Goal: Complete application form

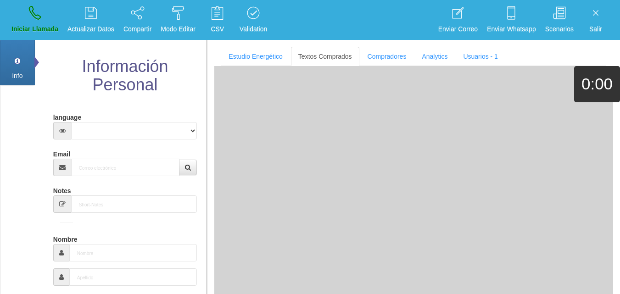
select select
click at [115, 162] on input "Email" at bounding box center [125, 167] width 109 height 17
paste input "[EMAIL_ADDRESS][DOMAIN_NAME]"
type input "[EMAIL_ADDRESS][DOMAIN_NAME]"
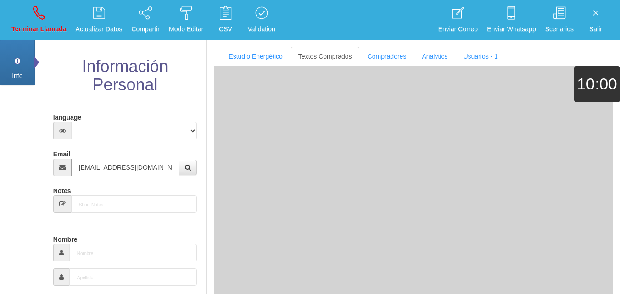
type input "7 Abr 1964"
select select "4"
type input "Comprador bajo"
type input "[PERSON_NAME]"
select select "2"
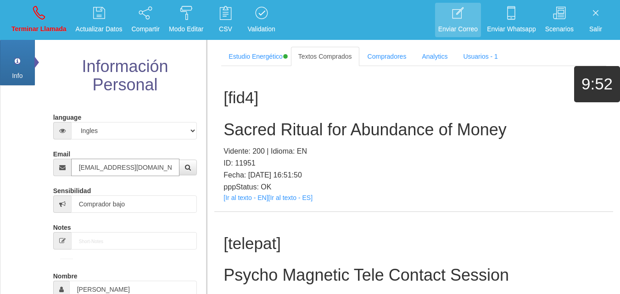
type input "[EMAIL_ADDRESS][DOMAIN_NAME]"
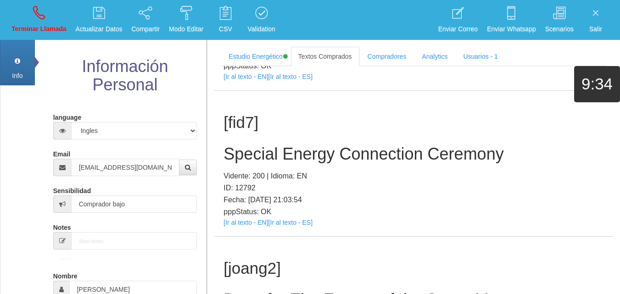
scroll to position [402, 0]
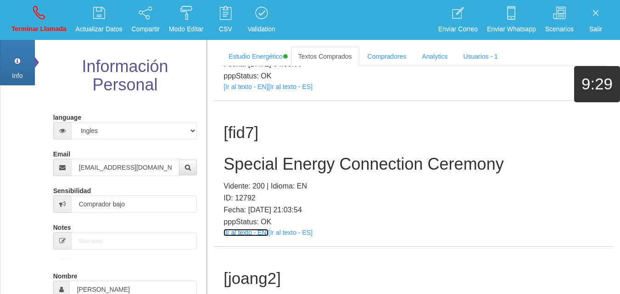
click at [250, 234] on link "[Ir al texto - EN]" at bounding box center [245, 232] width 45 height 7
click at [293, 168] on h2 "Special Energy Connection Ceremony" at bounding box center [413, 164] width 380 height 18
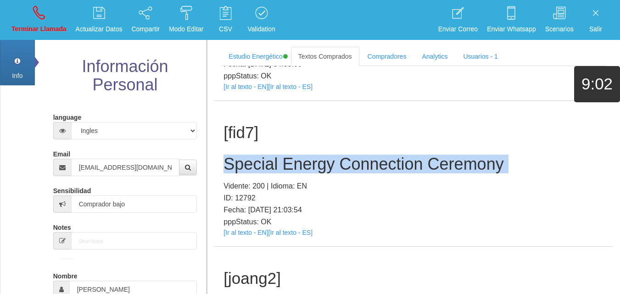
click at [293, 168] on h2 "Special Energy Connection Ceremony" at bounding box center [413, 164] width 380 height 18
copy h2 "Special Energy Connection Ceremony"
click at [39, 31] on p "Terminar Llamada" at bounding box center [38, 29] width 55 height 11
select select "0"
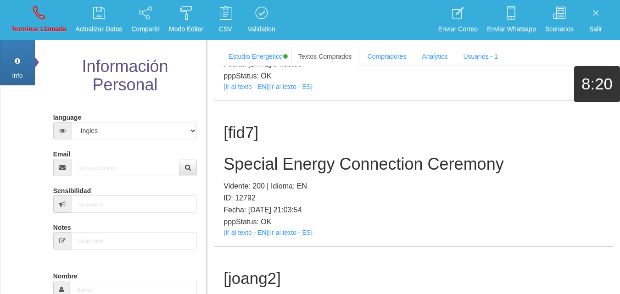
scroll to position [0, 0]
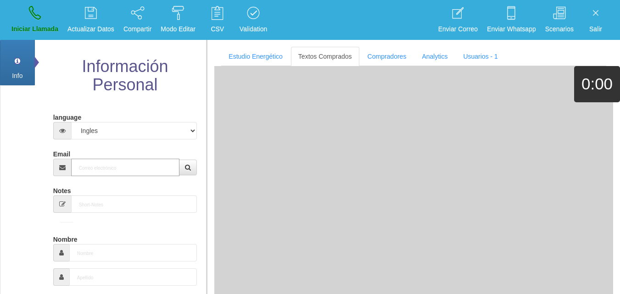
click at [117, 171] on input "Email" at bounding box center [125, 167] width 109 height 17
paste input "[EMAIL_ADDRESS][DOMAIN_NAME]"
type input "[EMAIL_ADDRESS][DOMAIN_NAME]"
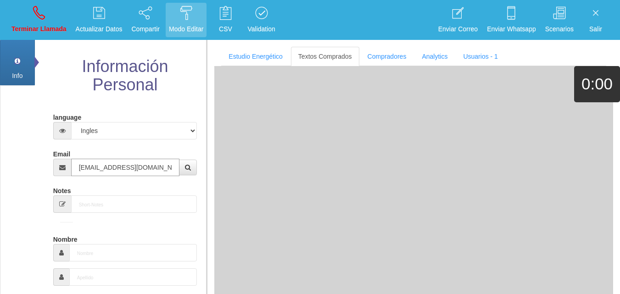
type input "[DATE]"
type input "Comprador bajo"
type input "[PERSON_NAME]"
type input "Fitch"
select select "2"
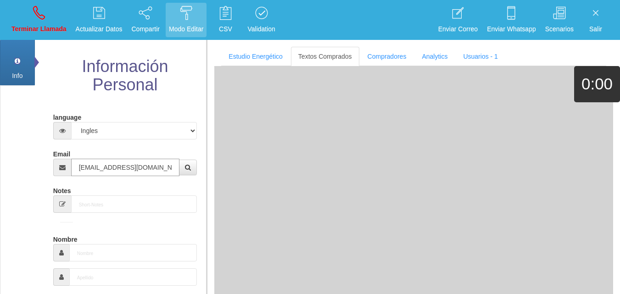
type input "[PHONE_NUMBER]"
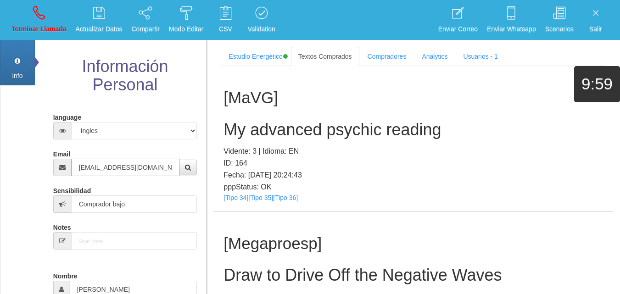
type input "[EMAIL_ADDRESS][DOMAIN_NAME]"
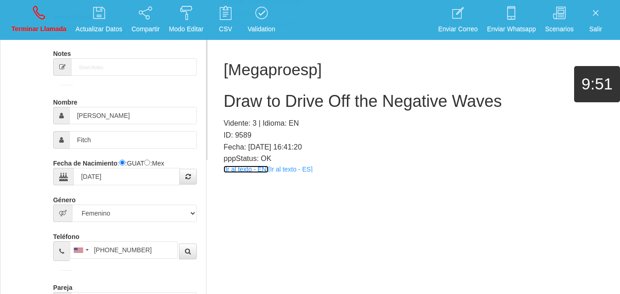
click at [243, 169] on link "[Ir al texto - EN]" at bounding box center [245, 169] width 45 height 7
click at [274, 98] on h2 "Draw to Drive Off the Negative Waves" at bounding box center [413, 101] width 380 height 18
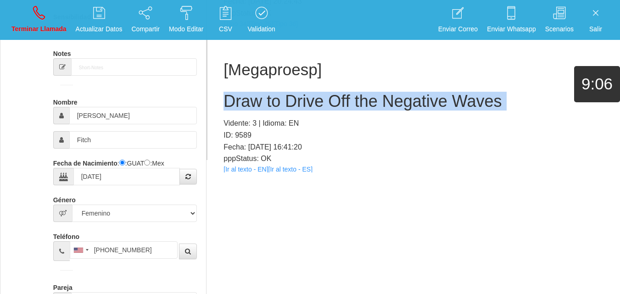
click at [274, 98] on h2 "Draw to Drive Off the Negative Waves" at bounding box center [413, 101] width 380 height 18
copy h2 "Draw to Drive Off the Negative Waves"
click at [49, 7] on link "Terminar Llamada" at bounding box center [38, 20] width 61 height 34
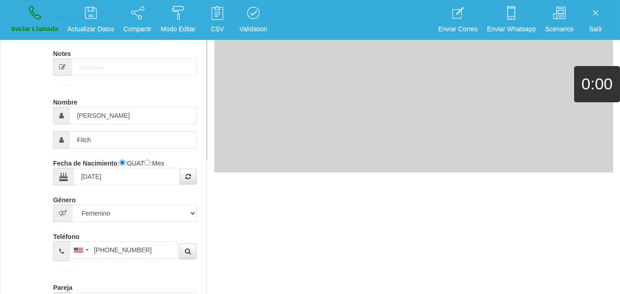
select select "0"
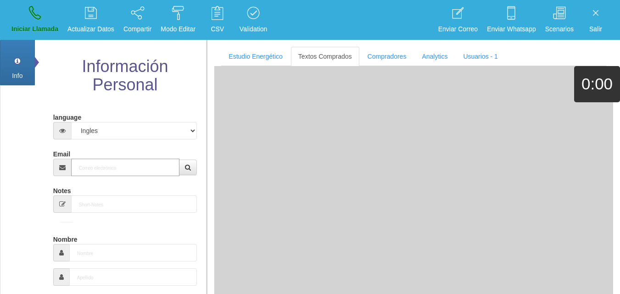
click at [103, 165] on input "Email" at bounding box center [125, 167] width 109 height 17
paste input "[PERSON_NAME][EMAIL_ADDRESS][DOMAIN_NAME]"
type input "[PERSON_NAME][EMAIL_ADDRESS][DOMAIN_NAME]"
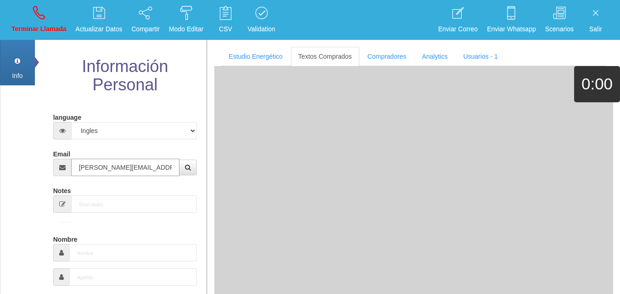
type input "20 Mayo 1946"
select select "3"
type input "Comprador simple"
type input "[PERSON_NAME]"
select select "1"
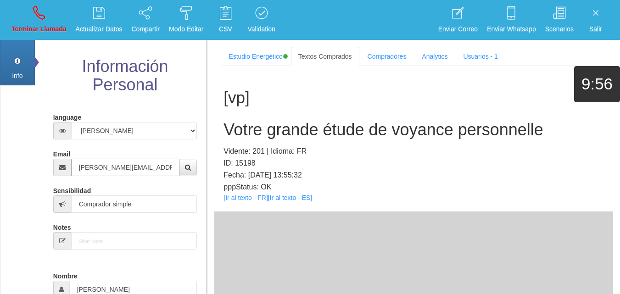
type input "[PERSON_NAME][EMAIL_ADDRESS][DOMAIN_NAME]"
click at [239, 198] on link "[Ir al texto - FR]" at bounding box center [245, 197] width 44 height 7
click at [300, 128] on h2 "Votre grande étude de voyance personnelle" at bounding box center [413, 130] width 380 height 18
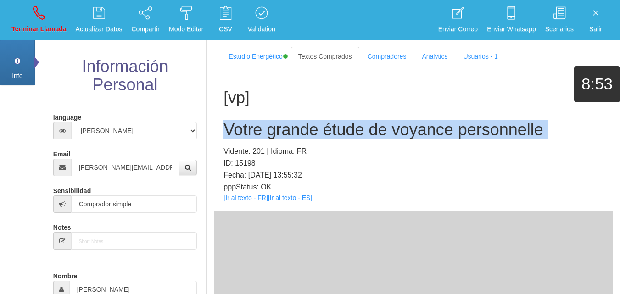
click at [300, 128] on h2 "Votre grande étude de voyance personnelle" at bounding box center [413, 130] width 380 height 18
copy h2 "Votre grande étude de voyance personnelle"
click at [19, 7] on link "Terminar Llamada" at bounding box center [38, 20] width 61 height 34
select select "0"
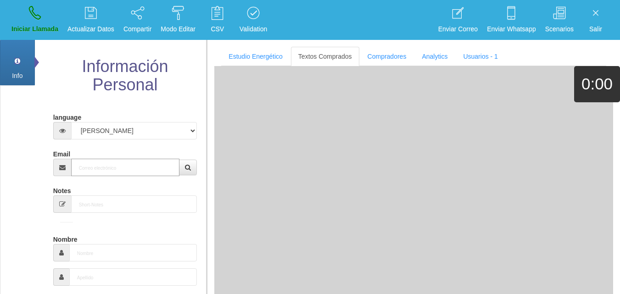
click at [76, 161] on input "Email" at bounding box center [125, 167] width 109 height 17
paste input "[EMAIL_ADDRESS][DOMAIN_NAME]"
type input "[EMAIL_ADDRESS][DOMAIN_NAME]"
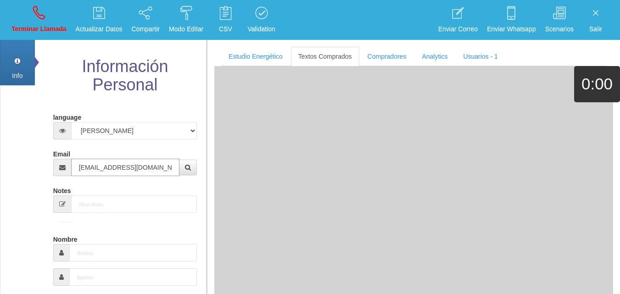
type input "29 Dic 1963"
select select "4"
type input "Comprador bajo"
type input "Derick"
select select "2"
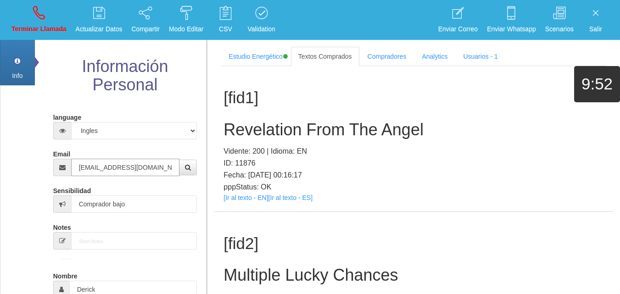
type input "[EMAIL_ADDRESS][DOMAIN_NAME]"
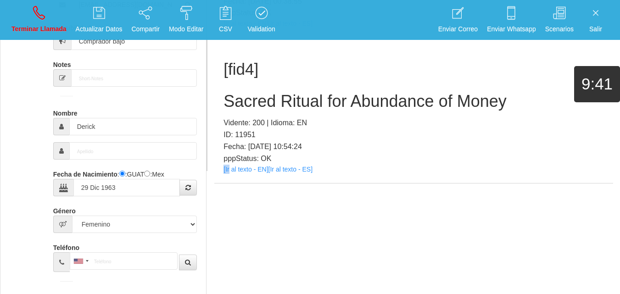
click at [230, 177] on div "[fid4] Sacred Ritual for Abundance of Money Vidente: 200 | Idioma: EN ID: 11951…" at bounding box center [413, 110] width 399 height 145
click at [232, 173] on div "[fid4] Sacred Ritual for Abundance of Money Vidente: 200 | Idioma: EN ID: 11951…" at bounding box center [413, 110] width 399 height 145
click at [231, 173] on link "[Ir al texto - EN]" at bounding box center [245, 169] width 45 height 7
click at [315, 90] on div "[fid4] Sacred Ritual for Abundance of Money Vidente: 200 | Idioma: EN ID: 11951…" at bounding box center [413, 110] width 399 height 145
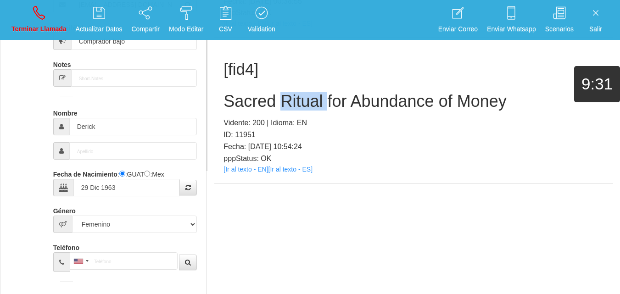
click at [315, 90] on div "[fid4] Sacred Ritual for Abundance of Money Vidente: 200 | Idioma: EN ID: 11951…" at bounding box center [413, 110] width 399 height 145
click at [317, 90] on div "[fid4] Sacred Ritual for Abundance of Money Vidente: 200 | Idioma: EN ID: 11951…" at bounding box center [413, 110] width 399 height 145
click at [317, 89] on div "[fid4] Sacred Ritual for Abundance of Money Vidente: 200 | Idioma: EN ID: 11951…" at bounding box center [413, 110] width 399 height 145
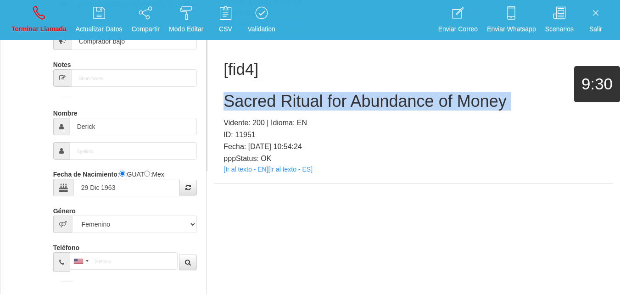
click at [317, 89] on div "[fid4] Sacred Ritual for Abundance of Money Vidente: 200 | Idioma: EN ID: 11951…" at bounding box center [413, 110] width 399 height 145
copy h2 "Sacred Ritual for Abundance of Money"
click at [45, 16] on icon at bounding box center [39, 13] width 12 height 15
select select "0"
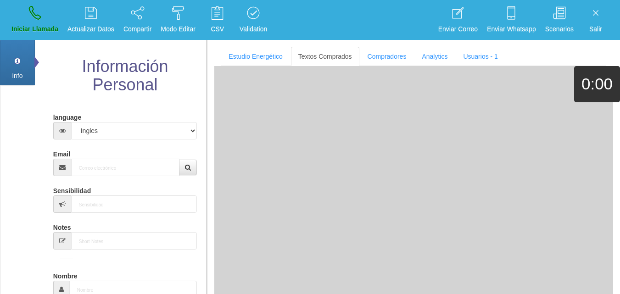
scroll to position [0, 0]
click at [125, 167] on input "Email" at bounding box center [125, 167] width 109 height 17
paste input "[EMAIL_ADDRESS][DOMAIN_NAME]"
type input "[EMAIL_ADDRESS][DOMAIN_NAME]"
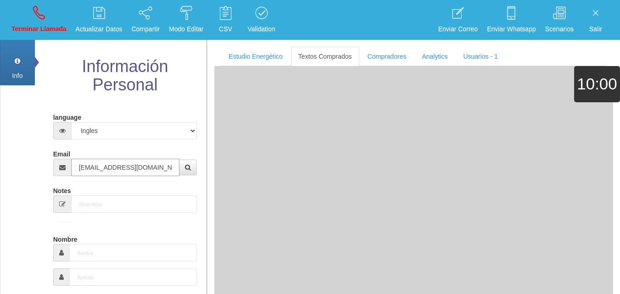
type input "[DATE]"
select select
type input "Comprador simple"
type input "[PERSON_NAME]"
select select "2"
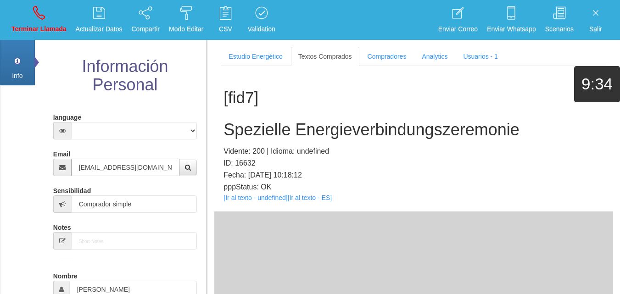
type input "[EMAIL_ADDRESS][DOMAIN_NAME]"
click at [224, 201] on link "[Ir al texto - undefined]" at bounding box center [255, 197] width 64 height 7
click at [340, 130] on h2 "Spezielle Energieverbindungszeremonie" at bounding box center [413, 130] width 380 height 18
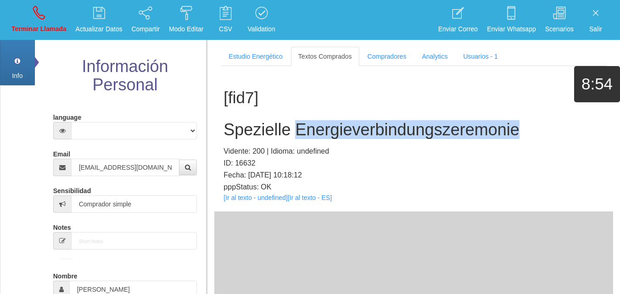
click at [340, 130] on h2 "Spezielle Energieverbindungszeremonie" at bounding box center [413, 130] width 380 height 18
copy h2 "Spezielle Energieverbindungszeremonie"
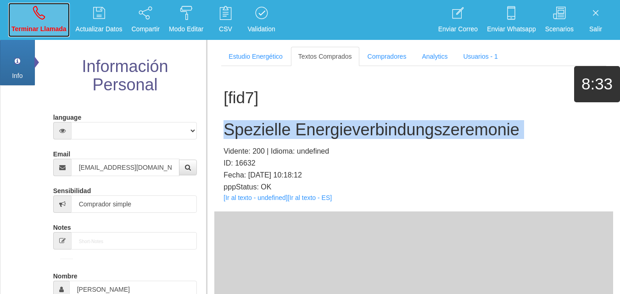
click at [39, 29] on p "Terminar Llamada" at bounding box center [38, 29] width 55 height 11
select select "0"
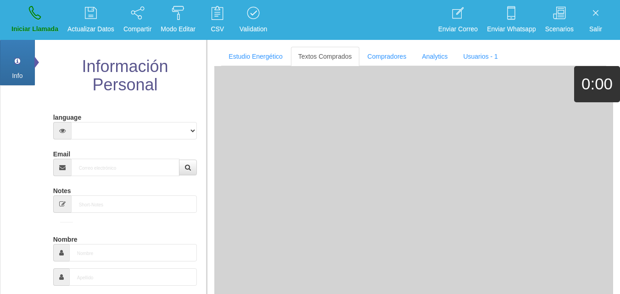
drag, startPoint x: 101, startPoint y: 191, endPoint x: 91, endPoint y: 176, distance: 17.8
click at [97, 188] on div "Notes" at bounding box center [125, 198] width 144 height 30
click at [91, 176] on input "Email" at bounding box center [125, 167] width 109 height 17
paste input "[EMAIL_ADDRESS][DOMAIN_NAME]"
type input "[EMAIL_ADDRESS][DOMAIN_NAME]"
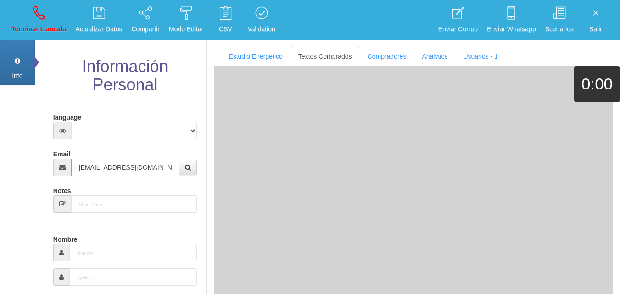
type input "[DATE]"
select select "4"
type input "Comprador simple"
type input "Ladonna"
select select "2"
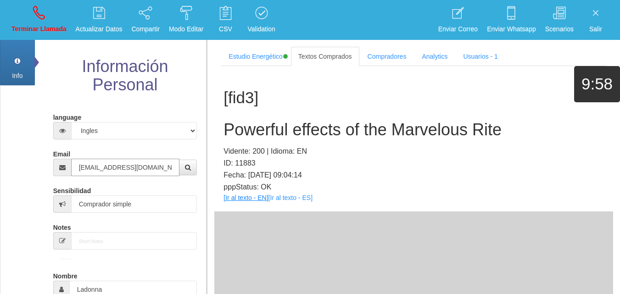
type input "[EMAIL_ADDRESS][DOMAIN_NAME]"
click at [246, 196] on link "[Ir al texto - EN]" at bounding box center [245, 197] width 45 height 7
click at [273, 121] on h2 "Powerful effects of the Marvelous Rite" at bounding box center [413, 130] width 380 height 18
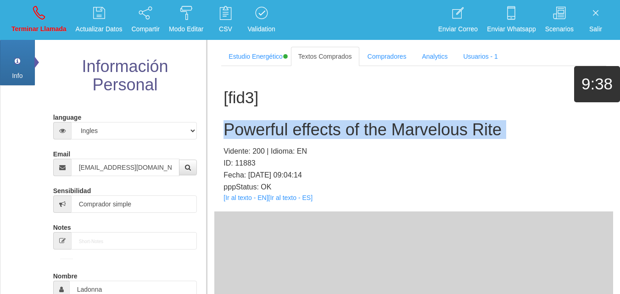
drag, startPoint x: 273, startPoint y: 121, endPoint x: 592, endPoint y: 107, distance: 320.1
click at [273, 121] on h2 "Powerful effects of the Marvelous Rite" at bounding box center [413, 130] width 380 height 18
copy h2 "Powerful effects of the Marvelous Rite"
click at [34, 18] on icon at bounding box center [39, 13] width 12 height 15
select select "0"
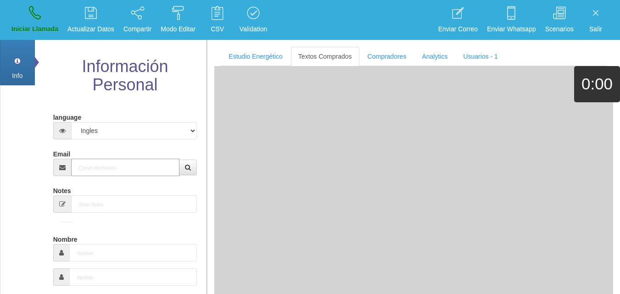
click at [93, 169] on input "Email" at bounding box center [125, 167] width 109 height 17
paste input "[EMAIL_ADDRESS][DOMAIN_NAME]"
type input "[EMAIL_ADDRESS][DOMAIN_NAME]"
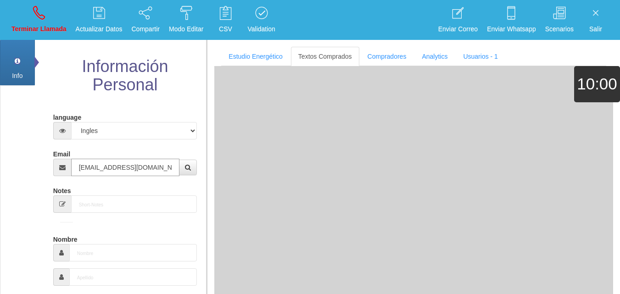
type input "[DATE]"
type input "Comprador bajo"
type input "[PERSON_NAME]"
select select "2"
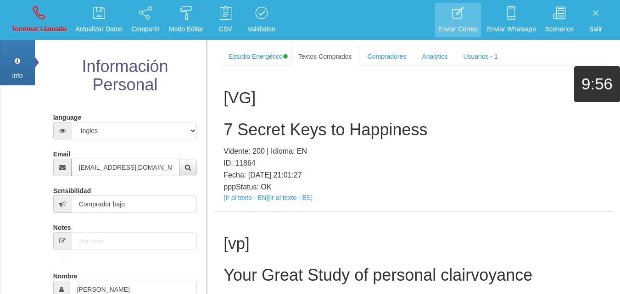
type input "[EMAIL_ADDRESS][DOMAIN_NAME]"
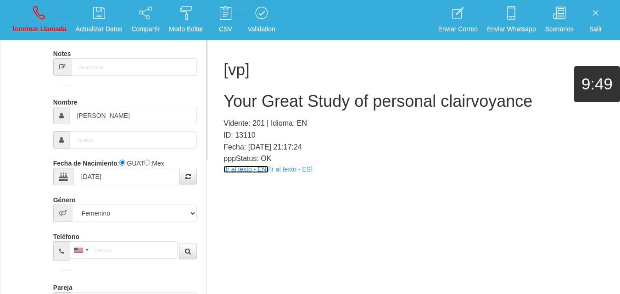
click at [233, 169] on link "[Ir al texto - EN]" at bounding box center [245, 169] width 45 height 7
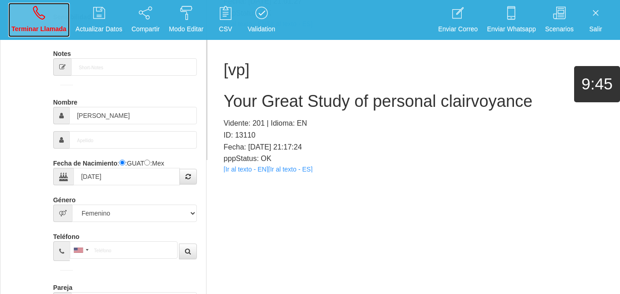
click at [44, 17] on icon at bounding box center [39, 13] width 12 height 15
select select "0"
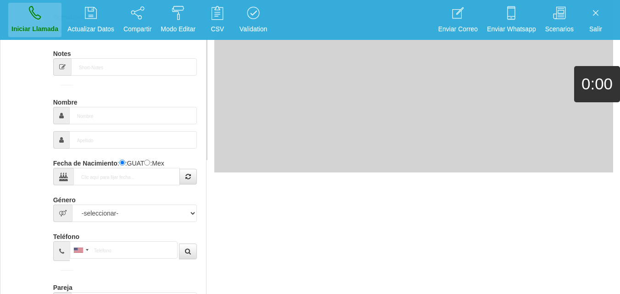
scroll to position [0, 0]
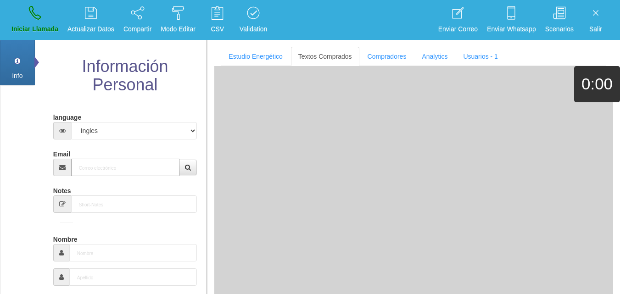
click at [112, 176] on input "Email" at bounding box center [125, 167] width 109 height 17
paste input "[EMAIL_ADDRESS][DOMAIN_NAME]"
type input "[EMAIL_ADDRESS][DOMAIN_NAME]"
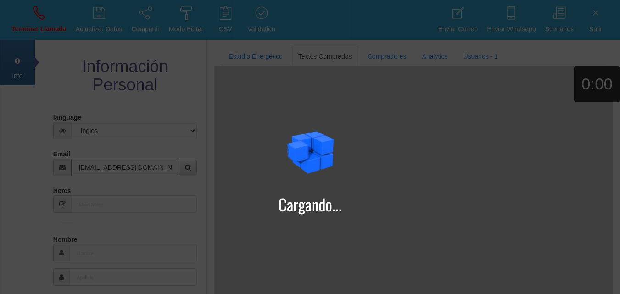
type input "[DATE]"
type input "Comprador bajo"
type input "[PERSON_NAME]"
select select "2"
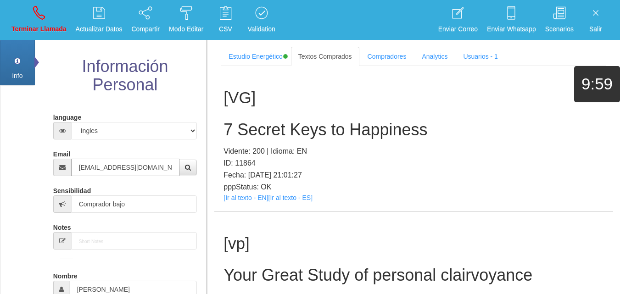
type input "[EMAIL_ADDRESS][DOMAIN_NAME]"
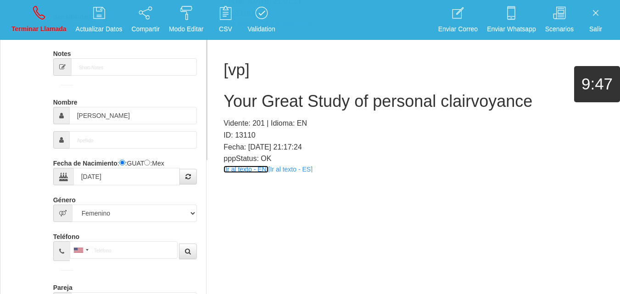
click at [234, 172] on link "[Ir al texto - EN]" at bounding box center [245, 169] width 45 height 7
click at [294, 93] on h2 "Your Great Study of personal clairvoyance" at bounding box center [413, 101] width 380 height 18
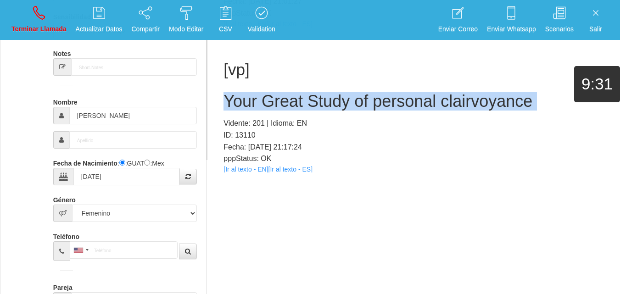
click at [294, 93] on h2 "Your Great Study of personal clairvoyance" at bounding box center [413, 101] width 380 height 18
copy h2 "Your Great Study of personal clairvoyance"
click at [41, 5] on link "Terminar Llamada" at bounding box center [38, 20] width 61 height 34
select select "0"
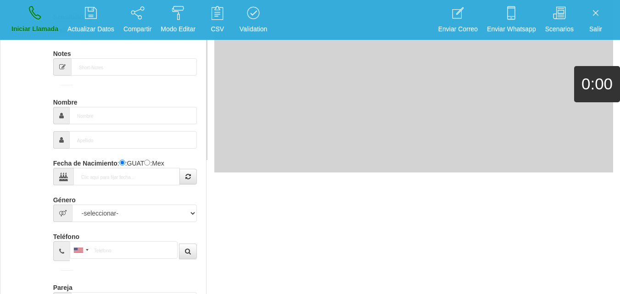
scroll to position [0, 0]
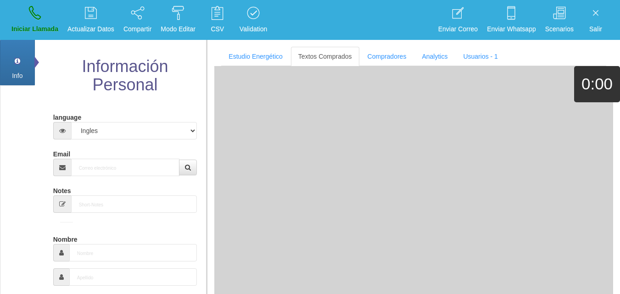
drag, startPoint x: 110, startPoint y: 184, endPoint x: 97, endPoint y: 172, distance: 17.5
click at [94, 168] on input "Email" at bounding box center [125, 167] width 109 height 17
paste input "[EMAIL_ADDRESS][DOMAIN_NAME]"
type input "[EMAIL_ADDRESS][DOMAIN_NAME]"
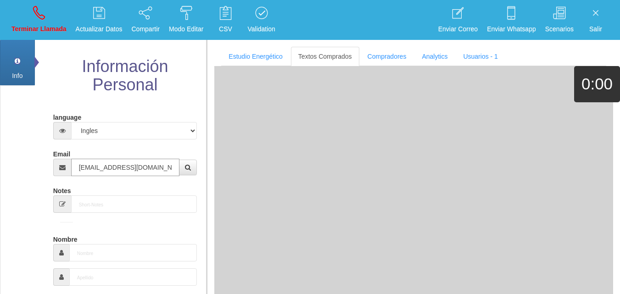
type input "[DATE]"
type input "Comprador bajo"
type input "[PERSON_NAME]"
select select "2"
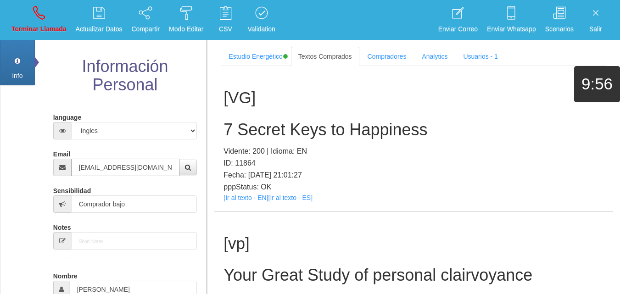
type input "[EMAIL_ADDRESS][DOMAIN_NAME]"
click at [260, 202] on div "[VG] 7 Secret Keys to Happiness Vidente: 200 | Idioma: EN ID: 11864 Fecha: [DAT…" at bounding box center [413, 138] width 399 height 145
click at [257, 200] on link "[Ir al texto - EN]" at bounding box center [245, 197] width 45 height 7
click at [269, 139] on h2 "7 Secret Keys to Happiness" at bounding box center [413, 130] width 380 height 18
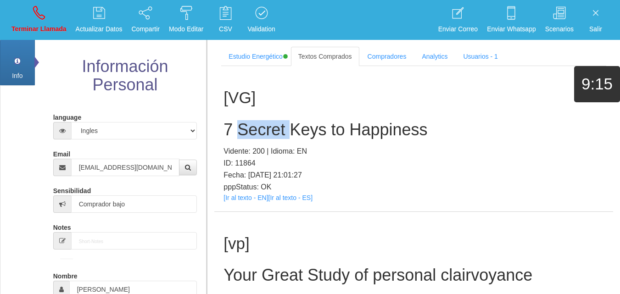
click at [269, 139] on h2 "7 Secret Keys to Happiness" at bounding box center [413, 130] width 380 height 18
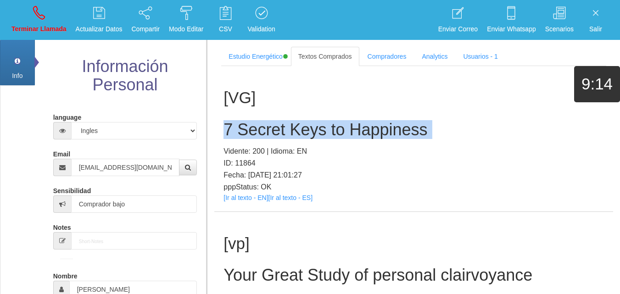
click at [269, 139] on h2 "7 Secret Keys to Happiness" at bounding box center [413, 130] width 380 height 18
click at [46, 25] on p "Terminar Llamada" at bounding box center [38, 29] width 55 height 11
select select "0"
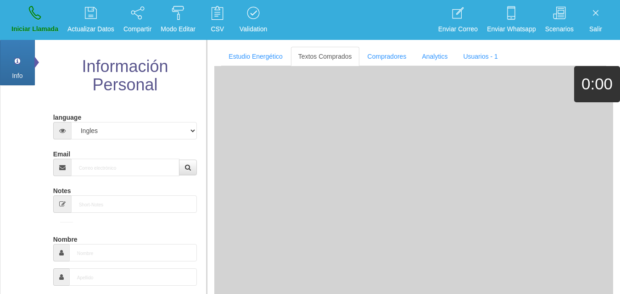
click at [120, 155] on div "Email" at bounding box center [125, 161] width 144 height 30
click at [129, 171] on input "Email" at bounding box center [125, 167] width 109 height 17
paste input "[EMAIL_ADDRESS][DOMAIN_NAME]"
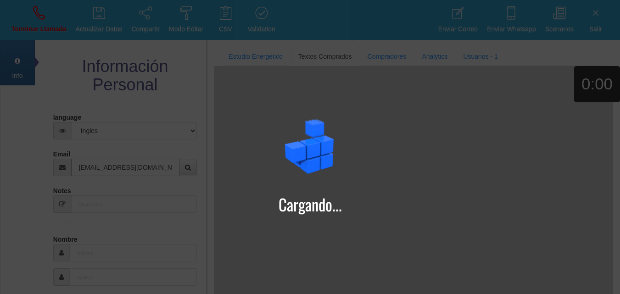
type input "[EMAIL_ADDRESS][DOMAIN_NAME]"
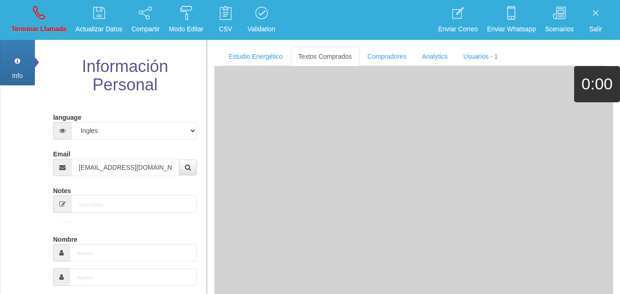
type input "[DATE]"
type input "Excelente Comprador"
type input "cing"
select select "2"
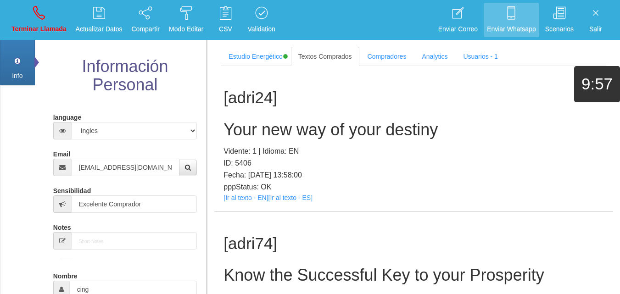
scroll to position [13124, 0]
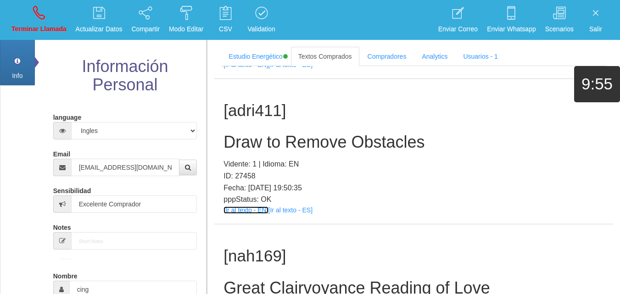
click at [243, 214] on link "[Ir al texto - EN]" at bounding box center [245, 209] width 45 height 7
click at [266, 170] on p "Vidente: 1 | Idioma: EN" at bounding box center [413, 164] width 380 height 12
click at [262, 151] on h2 "Draw to Remove Obstacles" at bounding box center [413, 142] width 380 height 18
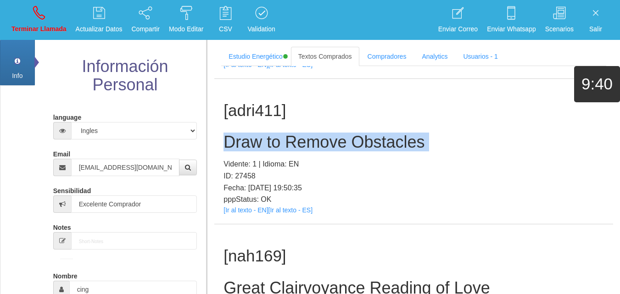
click at [262, 151] on h2 "Draw to Remove Obstacles" at bounding box center [413, 142] width 380 height 18
copy h2 "Draw to Remove Obstacles"
click at [54, 6] on link "Terminar Llamada" at bounding box center [38, 20] width 61 height 34
select select "0"
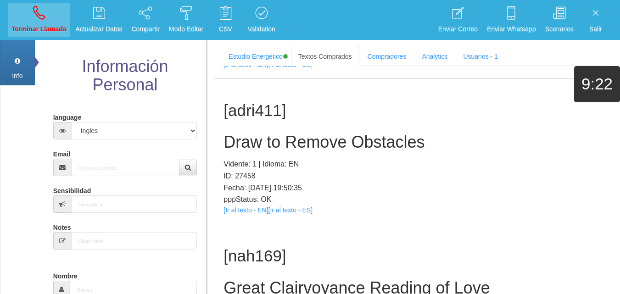
scroll to position [0, 0]
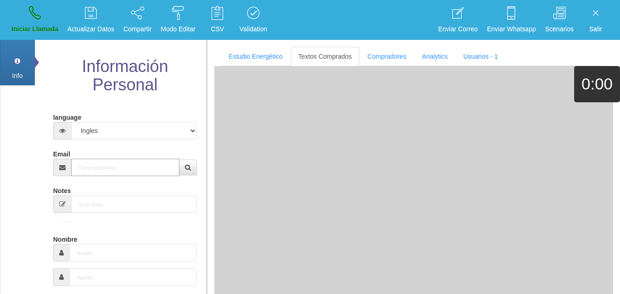
click at [128, 165] on input "Email" at bounding box center [125, 167] width 109 height 17
paste input "[EMAIL_ADDRESS][DOMAIN_NAME]"
type input "[EMAIL_ADDRESS][DOMAIN_NAME]"
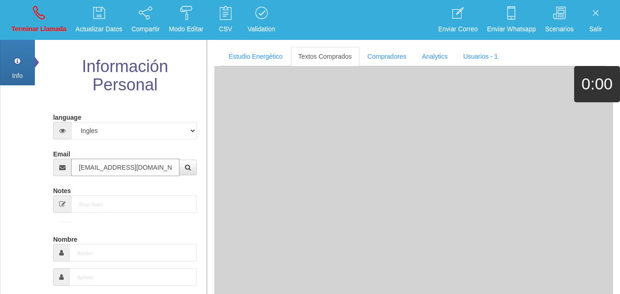
type input "15 Abr 1968"
type input "Buen Comprador"
type input "[PERSON_NAME]"
select select "1"
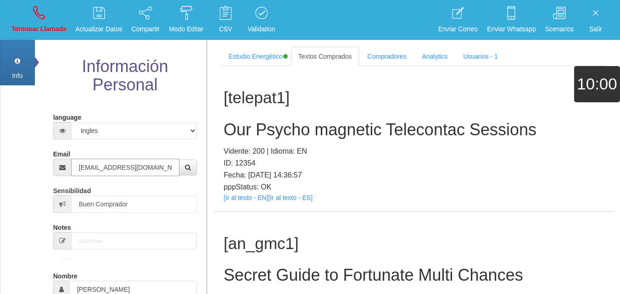
type input "[EMAIL_ADDRESS][DOMAIN_NAME]"
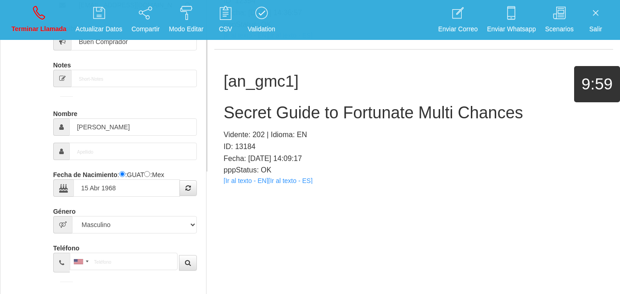
scroll to position [740, 0]
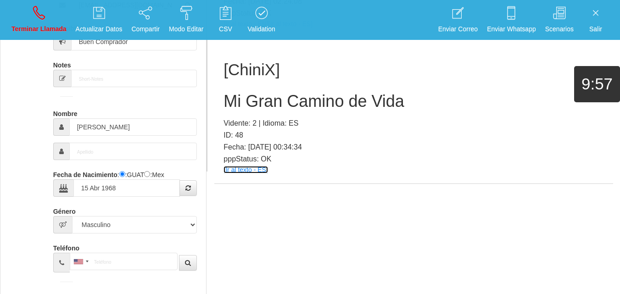
click at [261, 170] on link "[Ir al texto - ES]" at bounding box center [245, 169] width 44 height 7
click at [223, 111] on div "[ChiniX] Mi Gran Camino de Vida Vidente: 2 | Idioma: ES ID: 48 Fecha: [DATE] 00…" at bounding box center [413, 110] width 399 height 145
click at [230, 106] on h2 "Mi Gran Camino de Vida" at bounding box center [413, 101] width 380 height 18
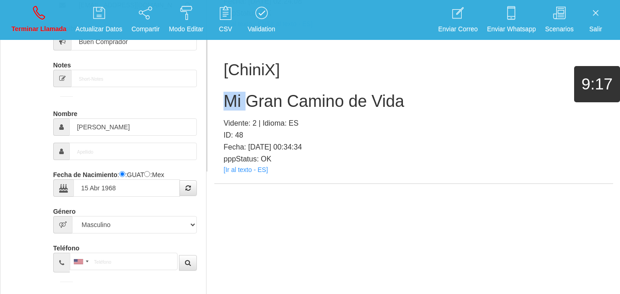
click at [230, 106] on h2 "Mi Gran Camino de Vida" at bounding box center [413, 101] width 380 height 18
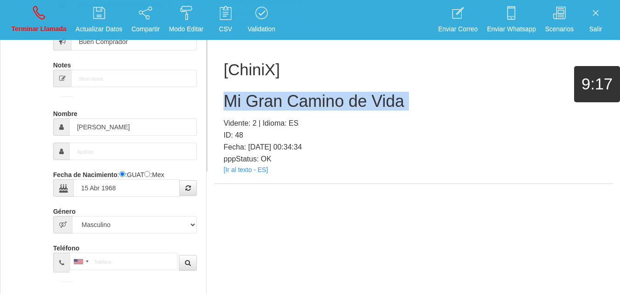
click at [230, 106] on h2 "Mi Gran Camino de Vida" at bounding box center [413, 101] width 380 height 18
copy h2 "Mi Gran Camino de Vida"
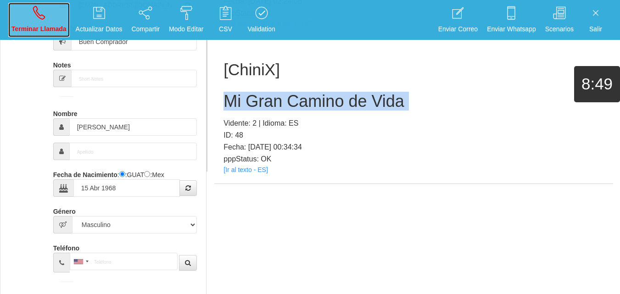
click at [39, 11] on icon at bounding box center [39, 13] width 12 height 15
select select "0"
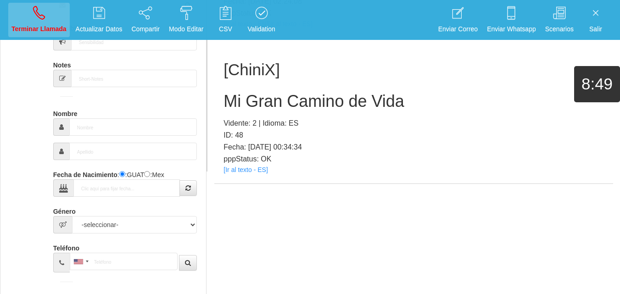
scroll to position [0, 0]
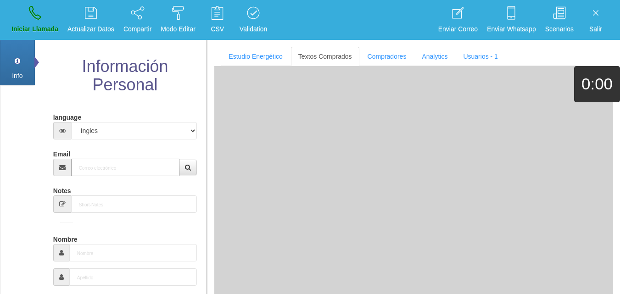
click at [95, 167] on input "Email" at bounding box center [125, 167] width 109 height 17
paste input "[EMAIL_ADDRESS][DOMAIN_NAME]"
type input "[EMAIL_ADDRESS][DOMAIN_NAME]"
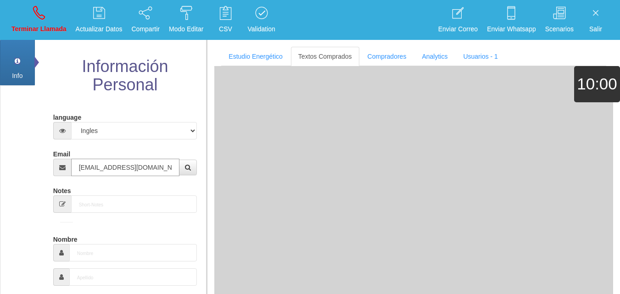
type input "9 Ago 1978"
select select "1"
type input "Excelente Comprador"
type input "[PERSON_NAME]"
select select "1"
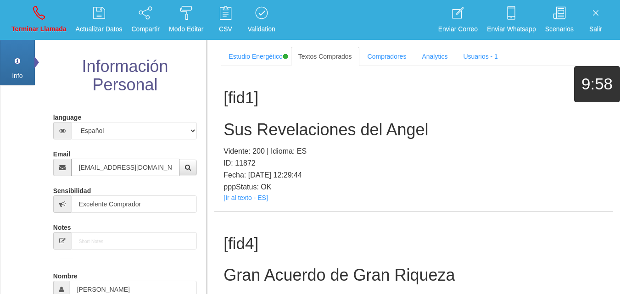
type input "[EMAIL_ADDRESS][DOMAIN_NAME]"
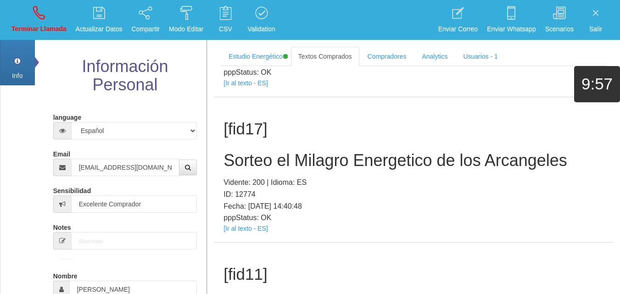
click at [245, 239] on div "[fid17] Sorteo el Milagro Energetico de los Arcangeles Vidente: 200 | Idioma: E…" at bounding box center [413, 169] width 399 height 145
click at [234, 227] on link "[Ir al texto - ES]" at bounding box center [245, 228] width 44 height 7
click at [254, 170] on div "[fid17] Sorteo el Milagro Energetico de los Arcangeles Vidente: 200 | Idioma: E…" at bounding box center [413, 169] width 399 height 145
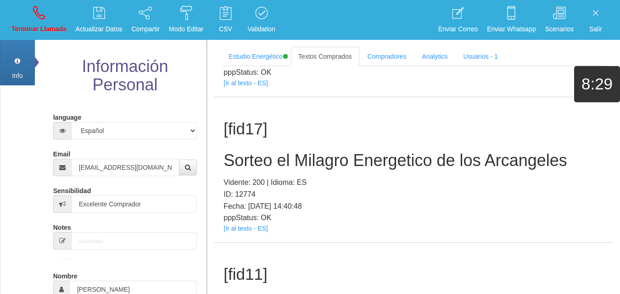
click at [247, 161] on h2 "Sorteo el Milagro Energetico de los Arcangeles" at bounding box center [413, 160] width 380 height 18
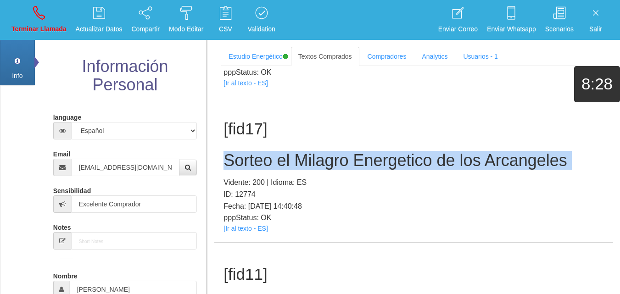
click at [247, 161] on h2 "Sorteo el Milagro Energetico de los Arcangeles" at bounding box center [413, 160] width 380 height 18
copy h2 "Sorteo el Milagro Energetico de los Arcangeles"
click at [48, 15] on link "Terminar Llamada" at bounding box center [38, 20] width 61 height 34
select select "0"
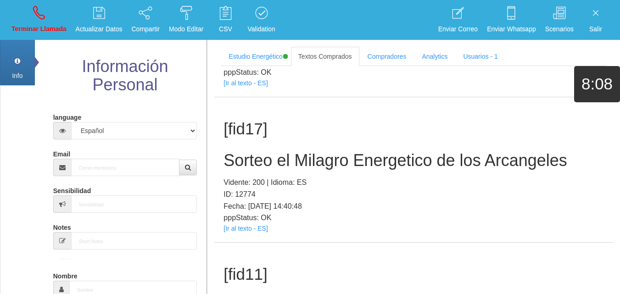
scroll to position [0, 0]
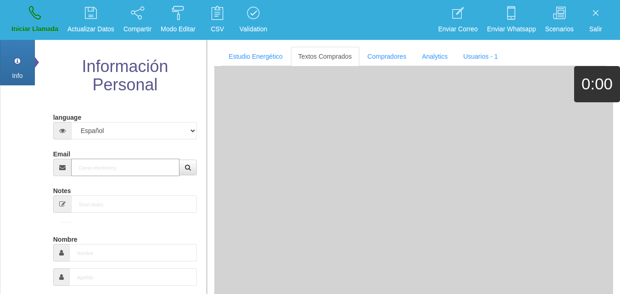
paste input "[EMAIL_ADDRESS][DOMAIN_NAME]"
type input "[EMAIL_ADDRESS][DOMAIN_NAME]"
click at [126, 159] on input "[EMAIL_ADDRESS][DOMAIN_NAME]" at bounding box center [125, 167] width 109 height 17
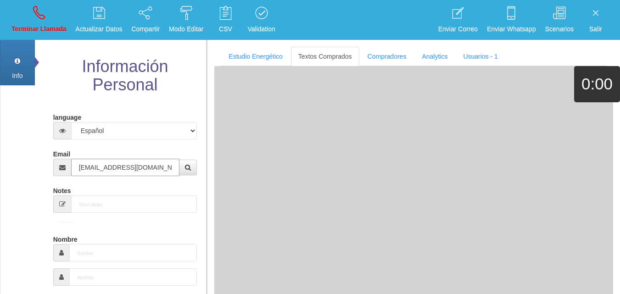
type input "[DATE]"
select select "4"
type input "Excelente Comprador"
type input "[PERSON_NAME]"
select select "1"
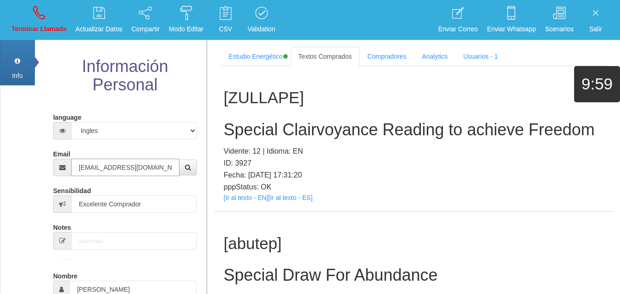
type input "[EMAIL_ADDRESS][DOMAIN_NAME]"
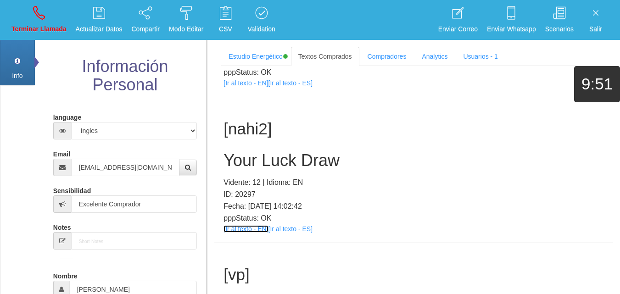
click at [239, 228] on link "[Ir al texto - EN]" at bounding box center [245, 228] width 45 height 7
click at [320, 163] on h2 "Your Luck Draw" at bounding box center [413, 160] width 380 height 18
click at [320, 162] on h2 "Your Luck Draw" at bounding box center [413, 160] width 380 height 18
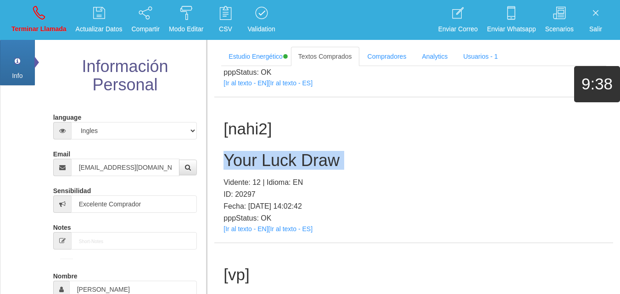
click at [320, 162] on h2 "Your Luck Draw" at bounding box center [413, 160] width 380 height 18
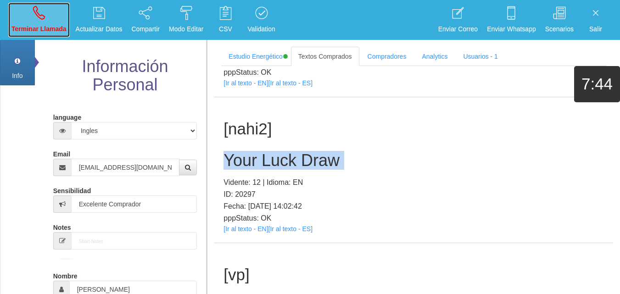
click at [52, 27] on p "Terminar Llamada" at bounding box center [38, 29] width 55 height 11
select select "0"
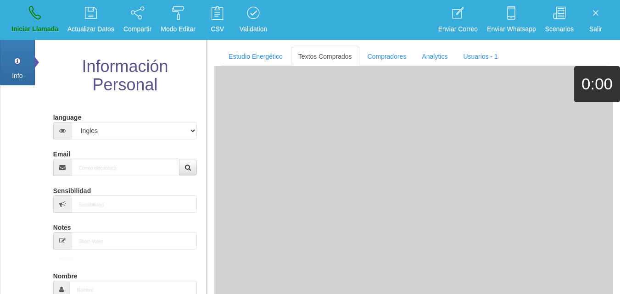
scroll to position [0, 0]
drag, startPoint x: 135, startPoint y: 166, endPoint x: 132, endPoint y: 171, distance: 6.2
click at [132, 171] on input "Email" at bounding box center [125, 167] width 109 height 17
paste input "[EMAIL_ADDRESS][DOMAIN_NAME]"
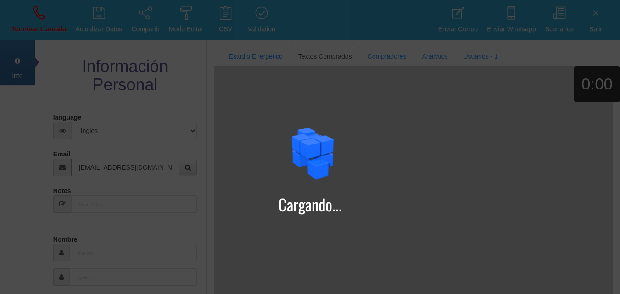
type input "[EMAIL_ADDRESS][DOMAIN_NAME]"
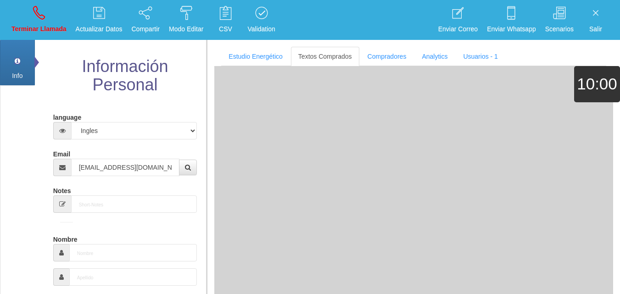
type input "1 Dic 1962"
type input "Excelente Comprador"
type input "[PERSON_NAME]"
select select "1"
type input "[PHONE_NUMBER]"
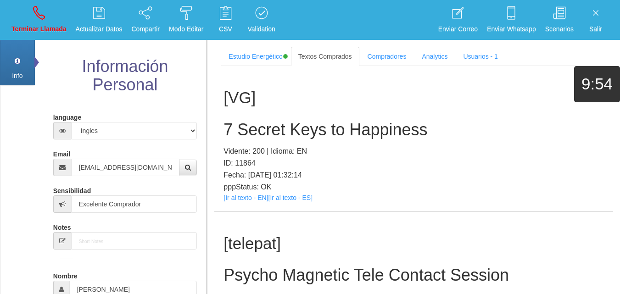
scroll to position [5508, 0]
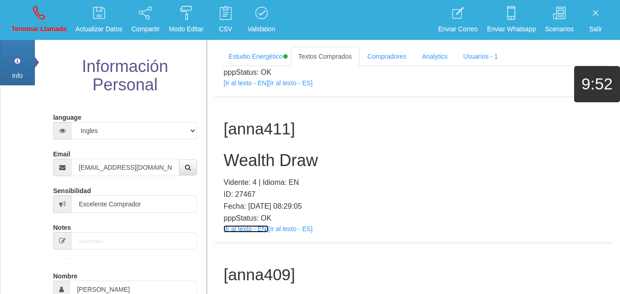
click at [242, 232] on link "[Ir al texto - EN]" at bounding box center [245, 228] width 45 height 7
click at [251, 149] on div "[anna411] Wealth Draw Vidente: 4 | Idioma: EN ID: 27467 Fecha: [DATE] 08:29:05 …" at bounding box center [413, 169] width 399 height 145
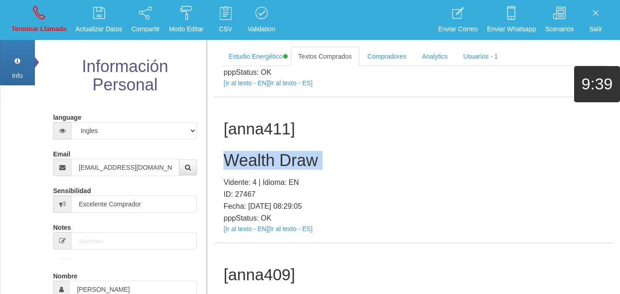
click at [251, 149] on div "[anna411] Wealth Draw Vidente: 4 | Idioma: EN ID: 27467 Fecha: [DATE] 08:29:05 …" at bounding box center [413, 169] width 399 height 145
drag, startPoint x: 54, startPoint y: 35, endPoint x: 340, endPoint y: 64, distance: 287.8
click at [53, 35] on link "Terminar Llamada" at bounding box center [38, 20] width 61 height 34
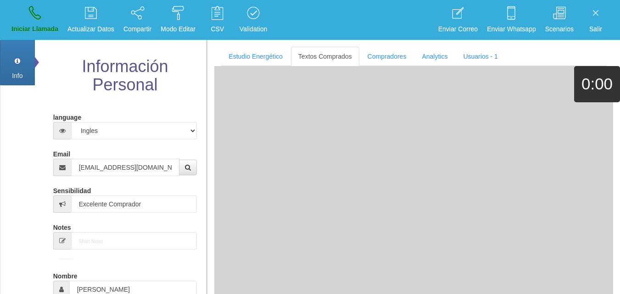
select select "0"
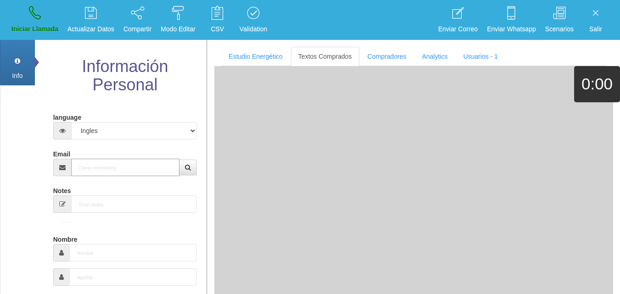
click at [134, 176] on input "Email" at bounding box center [125, 167] width 109 height 17
paste input "[EMAIL_ADDRESS][DOMAIN_NAME]"
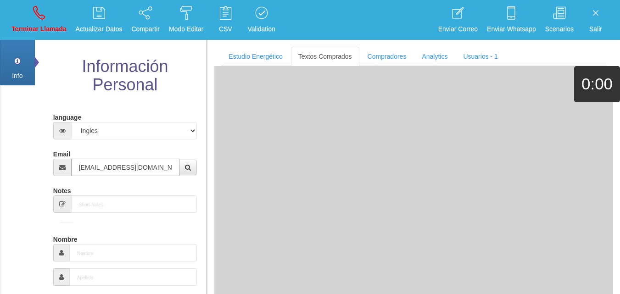
type input "[EMAIL_ADDRESS][DOMAIN_NAME]"
type input "[DATE]"
type input "Comprador simple"
type input "Prudence"
select select "2"
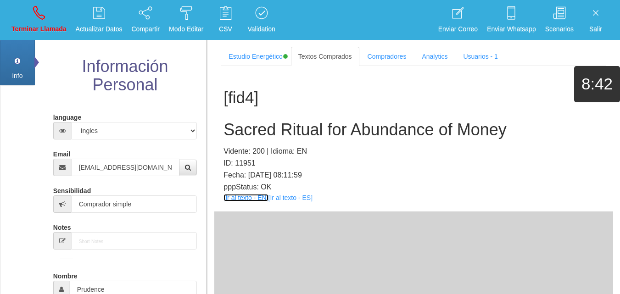
click at [251, 200] on link "[Ir al texto - EN]" at bounding box center [245, 197] width 45 height 7
click at [360, 122] on h2 "Sacred Ritual for Abundance of Money" at bounding box center [413, 130] width 380 height 18
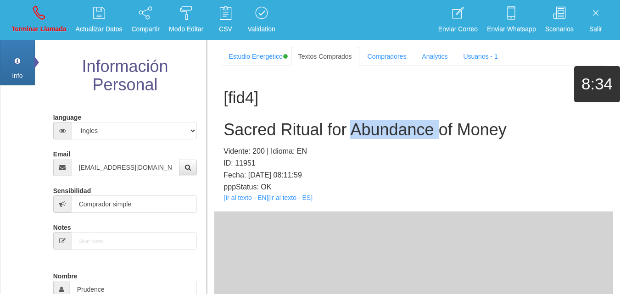
click at [360, 122] on h2 "Sacred Ritual for Abundance of Money" at bounding box center [413, 130] width 380 height 18
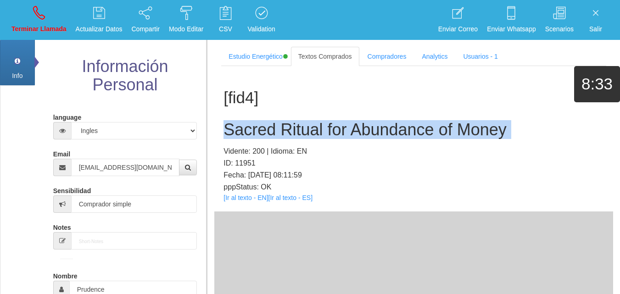
click at [361, 122] on h2 "Sacred Ritual for Abundance of Money" at bounding box center [413, 130] width 380 height 18
click at [56, 16] on link "Terminar Llamada" at bounding box center [38, 20] width 61 height 34
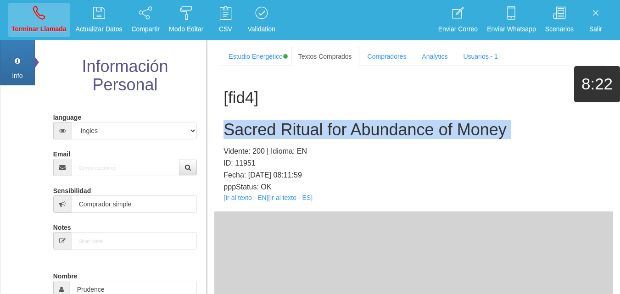
select select "0"
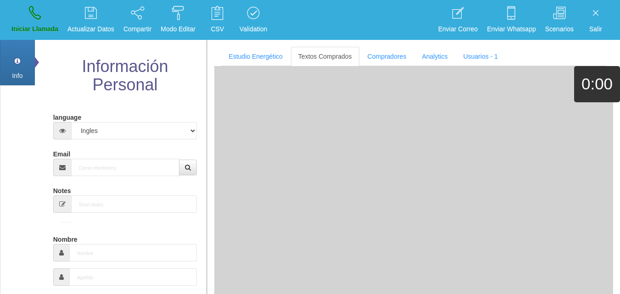
drag, startPoint x: 147, startPoint y: 179, endPoint x: 138, endPoint y: 173, distance: 11.3
click at [134, 169] on input "Email" at bounding box center [125, 167] width 109 height 17
paste input "[EMAIL_ADDRESS][DOMAIN_NAME]"
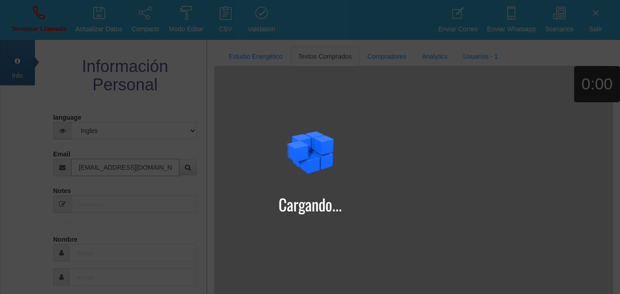
type input "[EMAIL_ADDRESS][DOMAIN_NAME]"
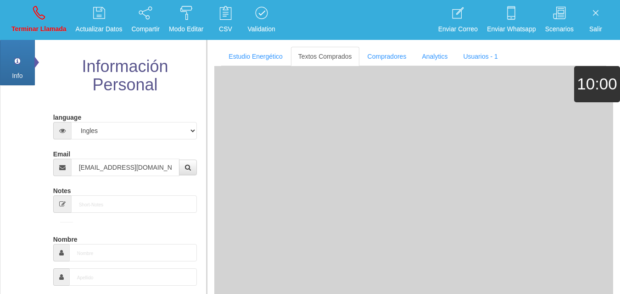
type input "24 Ene 1958"
type input "Comprador bajo"
type input "Liane"
select select "2"
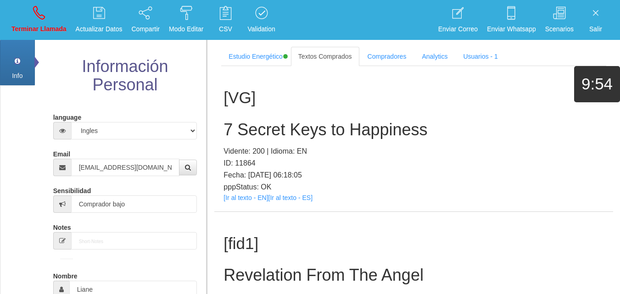
scroll to position [406, 0]
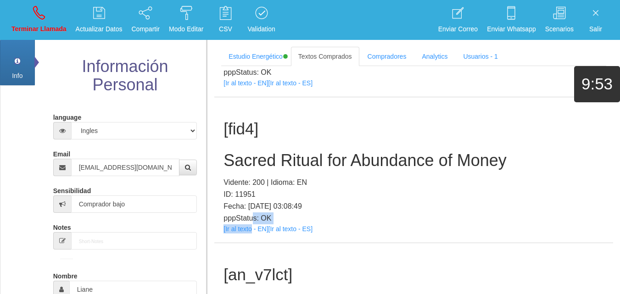
click at [251, 235] on div "[fid4] Sacred Ritual for Abundance of Money Vidente: 200 | Idioma: EN ID: 11951…" at bounding box center [413, 169] width 399 height 145
click at [252, 230] on link "[Ir al texto - EN]" at bounding box center [245, 228] width 45 height 7
click at [332, 148] on div "[fid4] Sacred Ritual for Abundance of Money Vidente: 200 | Idioma: EN ID: 11951…" at bounding box center [413, 169] width 399 height 145
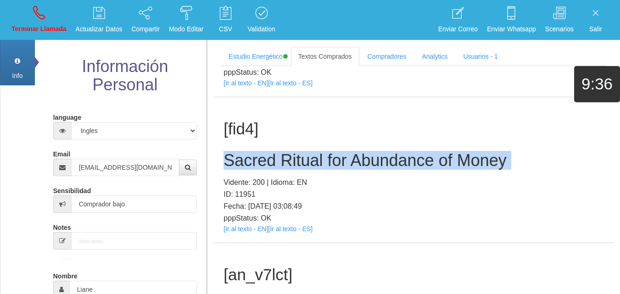
drag, startPoint x: 332, startPoint y: 148, endPoint x: 337, endPoint y: 147, distance: 5.1
click at [331, 148] on div "[fid4] Sacred Ritual for Abundance of Money Vidente: 200 | Idioma: EN ID: 11951…" at bounding box center [413, 169] width 399 height 145
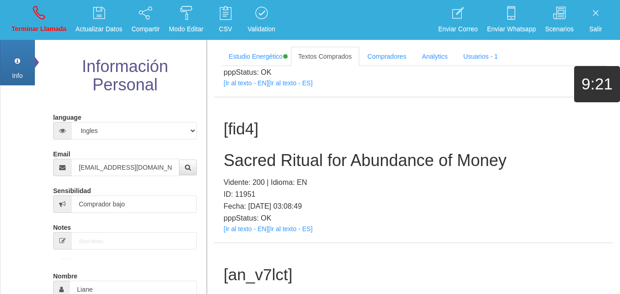
click at [39, 28] on p "Terminar Llamada" at bounding box center [38, 29] width 55 height 11
select select "0"
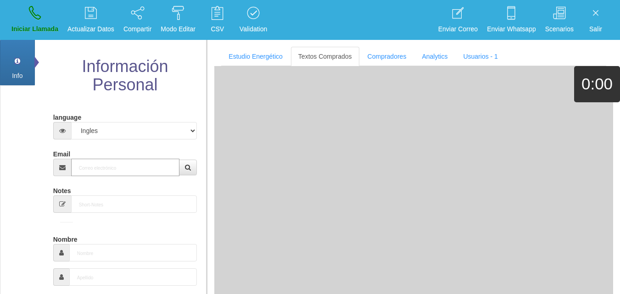
click at [149, 171] on input "Email" at bounding box center [125, 167] width 109 height 17
paste input "[EMAIL_ADDRESS][DOMAIN_NAME]"
type input "[EMAIL_ADDRESS][DOMAIN_NAME]"
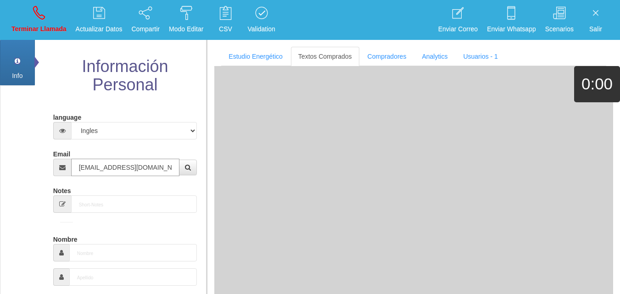
type input "[DATE]"
type input "Buen Comprador"
type input "Ann"
select select "2"
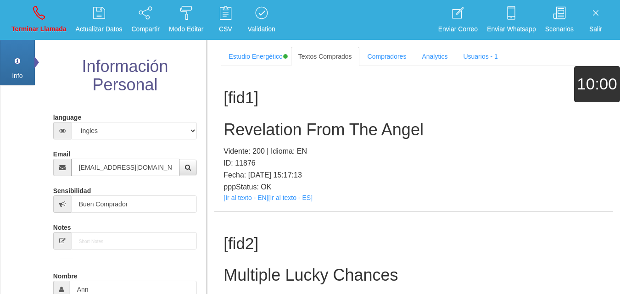
type input "[EMAIL_ADDRESS][DOMAIN_NAME]"
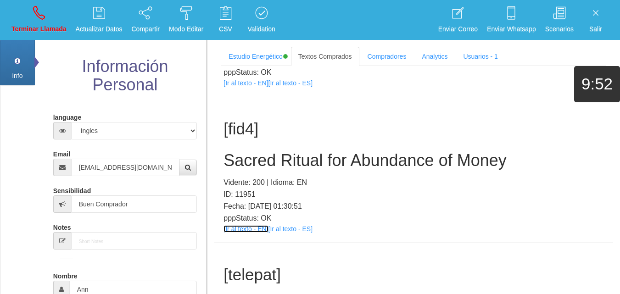
click at [255, 229] on link "[Ir al texto - EN]" at bounding box center [245, 228] width 45 height 7
click at [332, 166] on h2 "Sacred Ritual for Abundance of Money" at bounding box center [413, 160] width 380 height 18
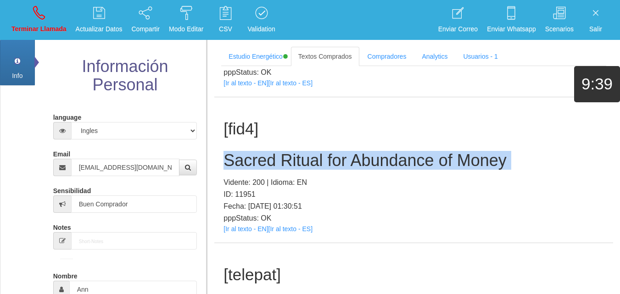
click at [332, 166] on h2 "Sacred Ritual for Abundance of Money" at bounding box center [413, 160] width 380 height 18
click at [44, 24] on p "Terminar Llamada" at bounding box center [38, 29] width 55 height 11
select select "0"
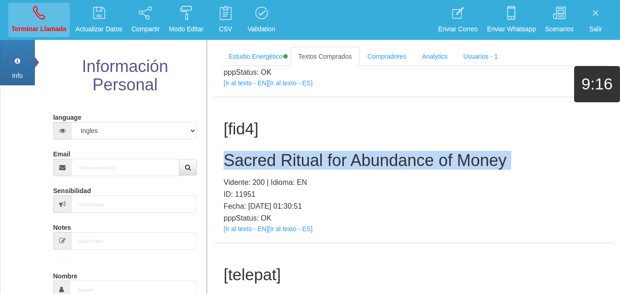
scroll to position [0, 0]
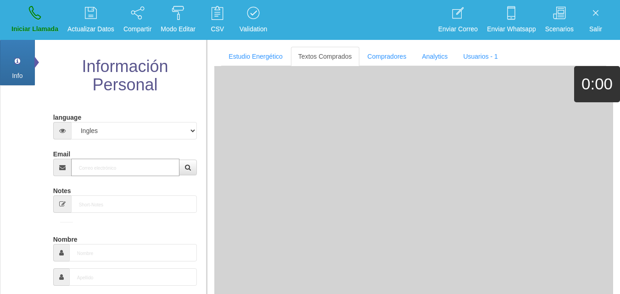
click at [125, 170] on input "Email" at bounding box center [125, 167] width 109 height 17
paste input "[EMAIL_ADDRESS][DOMAIN_NAME]"
type input "[EMAIL_ADDRESS][DOMAIN_NAME]"
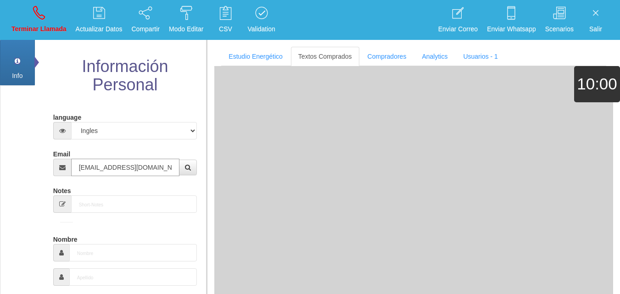
type input "[DATE]"
type input "Comprador simple"
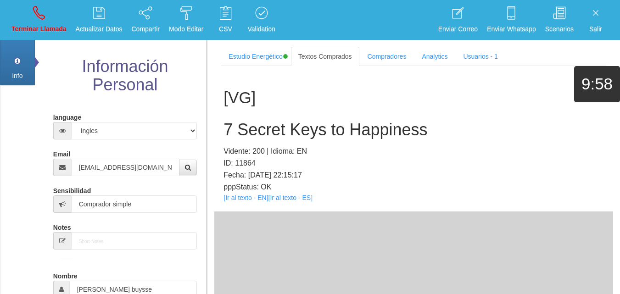
click at [257, 202] on div "[VG] 7 Secret Keys to Happiness Vidente: 200 | Idioma: EN ID: 11864 Fecha: [DAT…" at bounding box center [413, 138] width 399 height 145
click at [251, 197] on link "[Ir al texto - EN]" at bounding box center [245, 197] width 45 height 7
click at [304, 134] on h2 "7 Secret Keys to Happiness" at bounding box center [413, 130] width 380 height 18
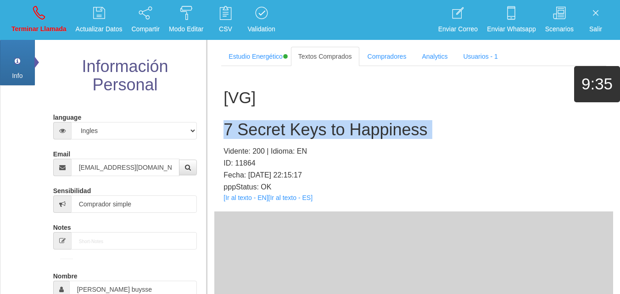
click at [304, 134] on h2 "7 Secret Keys to Happiness" at bounding box center [413, 130] width 380 height 18
click at [33, 30] on p "Terminar Llamada" at bounding box center [38, 29] width 55 height 11
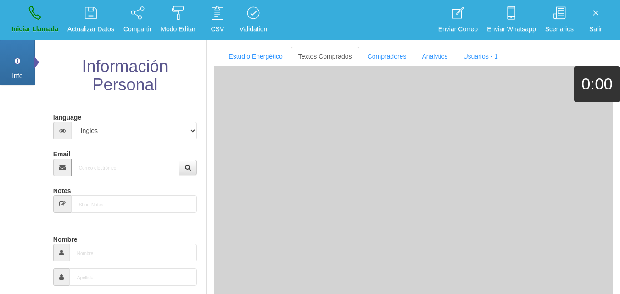
click at [140, 166] on input "Email" at bounding box center [125, 167] width 109 height 17
paste input "[EMAIL_ADDRESS][DOMAIN_NAME]"
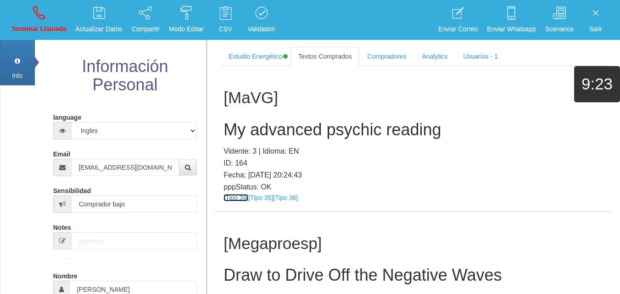
click at [244, 202] on div "[MaVG] My advanced psychic reading Vidente: 3 | Idioma: EN ID: 164 Fecha: [DATE…" at bounding box center [413, 138] width 399 height 145
click at [239, 196] on link "[Tipo 34]" at bounding box center [235, 197] width 25 height 7
click at [257, 202] on div "[MaVG] My advanced psychic reading Vidente: 3 | Idioma: EN ID: 164 Fecha: [DATE…" at bounding box center [413, 138] width 399 height 145
click at [256, 200] on link "[Tipo 35]" at bounding box center [260, 197] width 25 height 7
click at [284, 202] on div "[MaVG] My advanced psychic reading Vidente: 3 | Idioma: EN ID: 164 Fecha: [DATE…" at bounding box center [413, 138] width 399 height 145
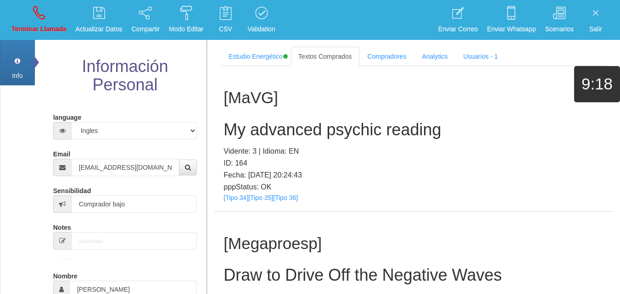
click at [284, 201] on div "[MaVG] My advanced psychic reading Vidente: 3 | Idioma: EN ID: 164 Fecha: [DATE…" at bounding box center [413, 138] width 399 height 145
click at [280, 199] on link "[Tipo 36]" at bounding box center [285, 197] width 25 height 7
click at [306, 131] on h2 "My advanced psychic reading" at bounding box center [413, 130] width 380 height 18
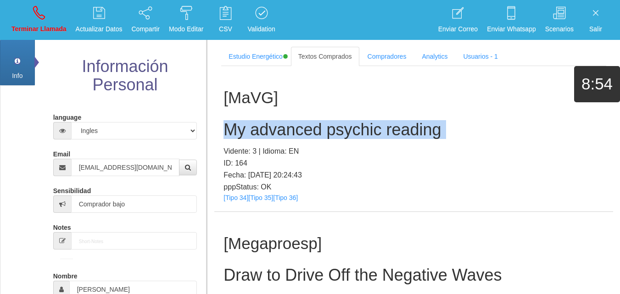
click at [306, 131] on h2 "My advanced psychic reading" at bounding box center [413, 130] width 380 height 18
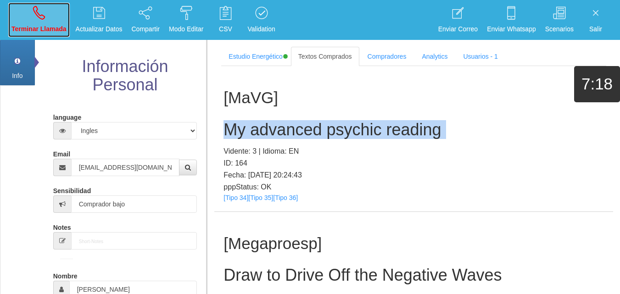
click at [52, 14] on link "Terminar Llamada" at bounding box center [38, 20] width 61 height 34
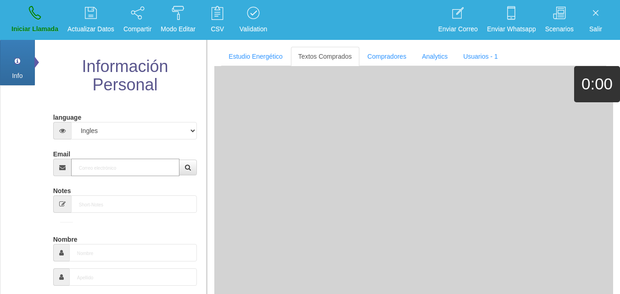
paste input "[PERSON_NAME][EMAIL_ADDRESS][DOMAIN_NAME]"
click at [150, 174] on input "[PERSON_NAME][EMAIL_ADDRESS][DOMAIN_NAME]" at bounding box center [125, 167] width 109 height 17
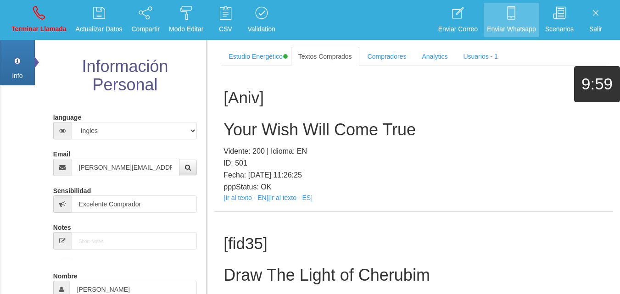
scroll to position [5071, 0]
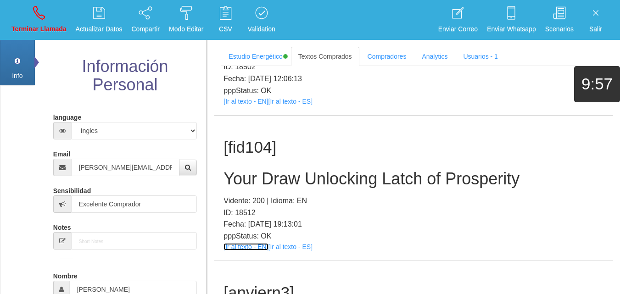
click at [234, 243] on link "[Ir al texto - EN]" at bounding box center [245, 246] width 45 height 7
click at [288, 170] on h2 "Your Draw Unlocking Latch of Prosperity" at bounding box center [413, 179] width 380 height 18
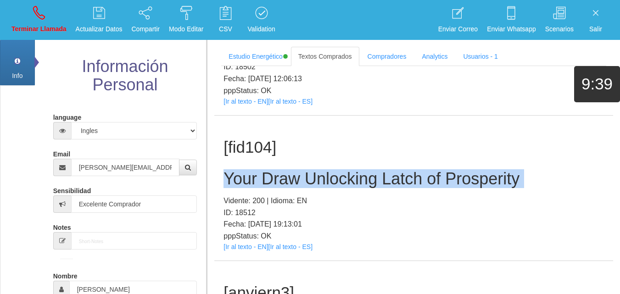
drag, startPoint x: 288, startPoint y: 164, endPoint x: 505, endPoint y: 150, distance: 217.5
click at [292, 170] on h2 "Your Draw Unlocking Latch of Prosperity" at bounding box center [413, 179] width 380 height 18
click at [50, 7] on link "Terminar Llamada" at bounding box center [38, 20] width 61 height 34
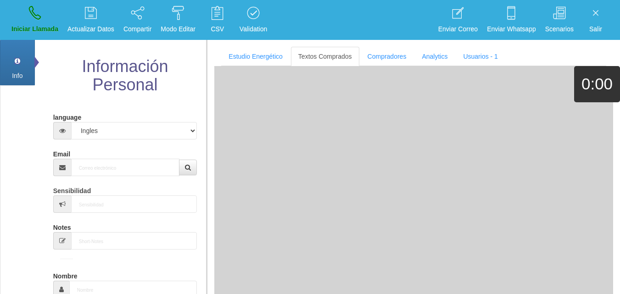
scroll to position [0, 0]
click at [165, 176] on input "Email" at bounding box center [125, 167] width 109 height 17
paste input "[EMAIL_ADDRESS][DOMAIN_NAME]"
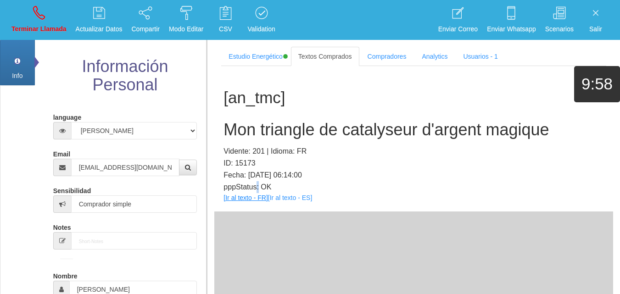
drag, startPoint x: 258, startPoint y: 186, endPoint x: 257, endPoint y: 196, distance: 10.1
click at [257, 192] on p "pppStatus: OK" at bounding box center [413, 187] width 380 height 12
click at [257, 196] on link "[Ir al texto - FR]" at bounding box center [245, 197] width 44 height 7
click at [323, 144] on div "[an_tmc] Mon triangle de catalyseur d'argent magique Vidente: 201 | Idioma: FR …" at bounding box center [413, 138] width 399 height 145
click at [317, 138] on h2 "Mon triangle de catalyseur d'argent magique" at bounding box center [413, 130] width 380 height 18
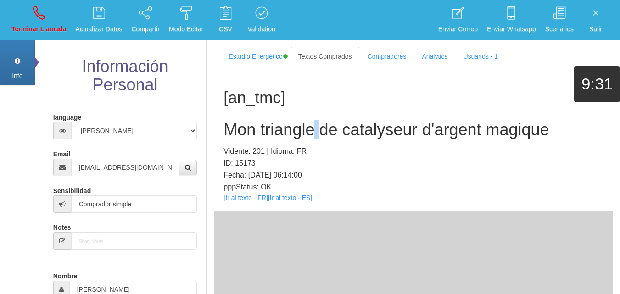
click at [317, 138] on h2 "Mon triangle de catalyseur d'argent magique" at bounding box center [413, 130] width 380 height 18
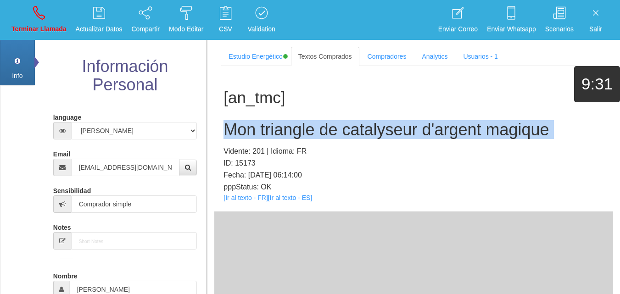
click at [317, 138] on h2 "Mon triangle de catalyseur d'argent magique" at bounding box center [413, 130] width 380 height 18
click at [19, 48] on link "Info" at bounding box center [17, 62] width 35 height 46
click at [31, 20] on link "Terminar Llamada" at bounding box center [38, 20] width 61 height 34
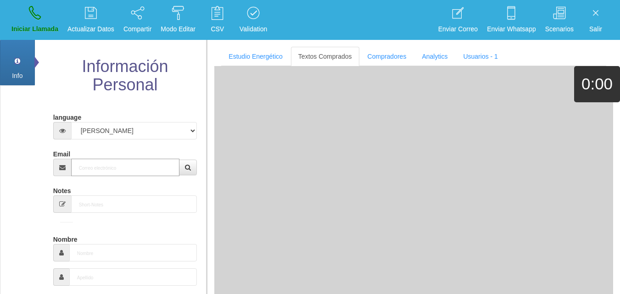
click at [102, 163] on input "Email" at bounding box center [125, 167] width 109 height 17
paste input "[EMAIL_ADDRESS][DOMAIN_NAME]"
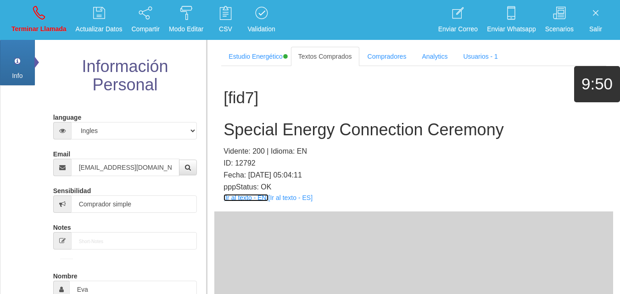
click at [246, 201] on link "[Ir al texto - EN]" at bounding box center [245, 197] width 45 height 7
click at [313, 130] on h2 "Special Energy Connection Ceremony" at bounding box center [413, 130] width 380 height 18
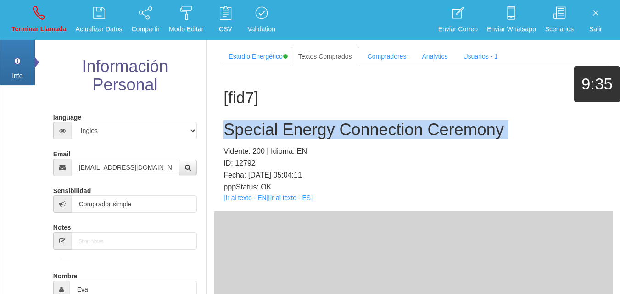
click at [313, 130] on h2 "Special Energy Connection Ceremony" at bounding box center [413, 130] width 380 height 18
click at [41, 10] on icon at bounding box center [39, 13] width 12 height 15
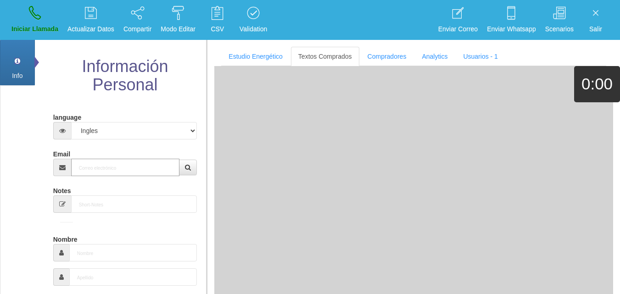
click at [115, 166] on input "Email" at bounding box center [125, 167] width 109 height 17
paste input "[EMAIL_ADDRESS][DOMAIN_NAME]"
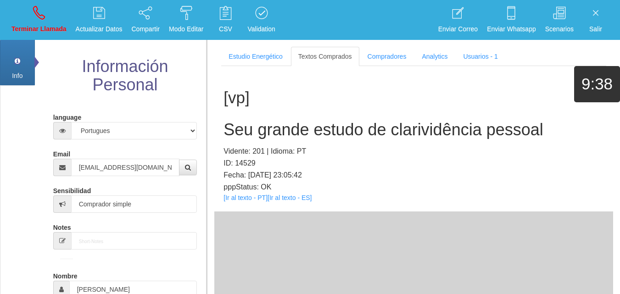
click at [239, 202] on div "[vp] Seu grande estudo de clarividência pessoal Vidente: 201 | Idioma: PT ID: 1…" at bounding box center [413, 138] width 399 height 145
click at [238, 202] on div "[vp] Seu grande estudo de clarividência pessoal Vidente: 201 | Idioma: PT ID: 1…" at bounding box center [413, 138] width 399 height 145
click at [239, 200] on link "[Ir al texto - PT]" at bounding box center [245, 197] width 44 height 7
click at [253, 127] on h2 "Seu grande estudo de clarividência pessoal" at bounding box center [413, 130] width 380 height 18
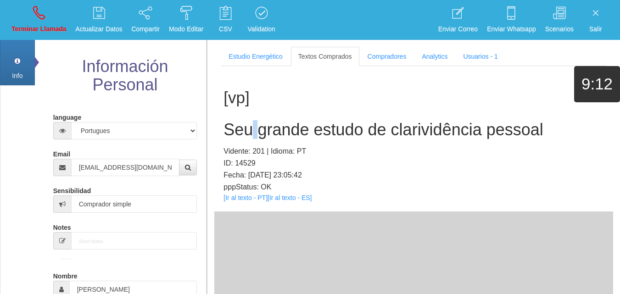
click at [253, 127] on h2 "Seu grande estudo de clarividência pessoal" at bounding box center [413, 130] width 380 height 18
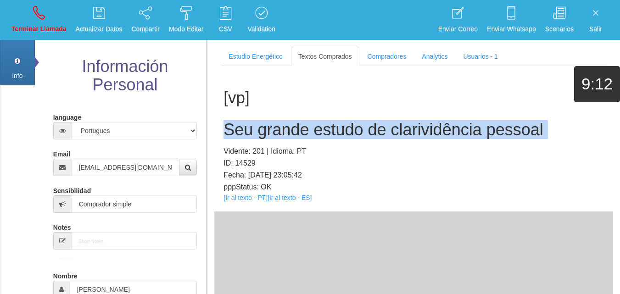
drag, startPoint x: 253, startPoint y: 127, endPoint x: 293, endPoint y: 123, distance: 40.6
click at [253, 127] on h2 "Seu grande estudo de clarividência pessoal" at bounding box center [413, 130] width 380 height 18
click at [27, 4] on link "Terminar Llamada" at bounding box center [38, 20] width 61 height 34
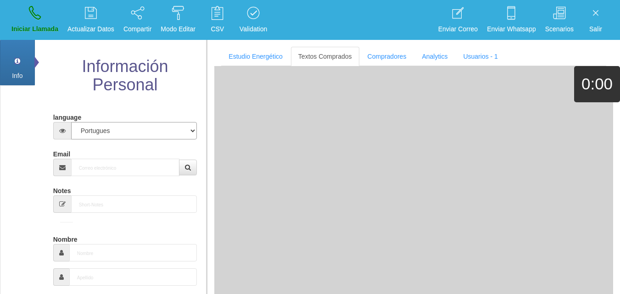
drag, startPoint x: 93, startPoint y: 133, endPoint x: 93, endPoint y: 138, distance: 5.5
click at [93, 134] on select "Español Portugues [PERSON_NAME]" at bounding box center [134, 130] width 126 height 17
click at [23, 158] on div "Info Pref Extra Información Personal language Español Portugues [PERSON_NAME] E…" at bounding box center [103, 294] width 206 height 510
click at [90, 164] on input "Email" at bounding box center [125, 167] width 109 height 17
paste input "[EMAIL_ADDRESS][DOMAIN_NAME]"
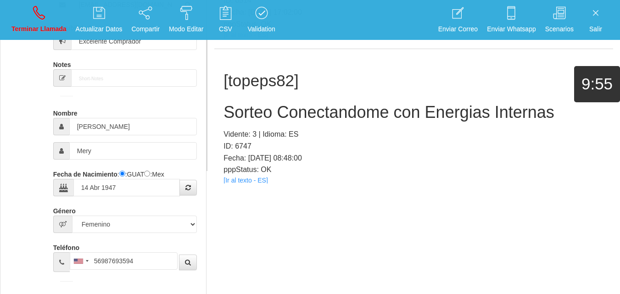
scroll to position [2799, 0]
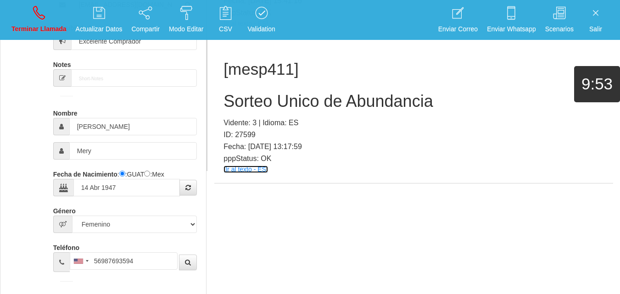
click at [236, 168] on link "[Ir al texto - ES]" at bounding box center [245, 169] width 44 height 7
click at [246, 89] on div "[mesp411] Sorteo Unico de Abundancia Vidente: 3 | Idioma: ES ID: 27599 Fecha: […" at bounding box center [413, 110] width 399 height 145
click at [247, 97] on h2 "Sorteo Unico de Abundancia" at bounding box center [413, 101] width 380 height 18
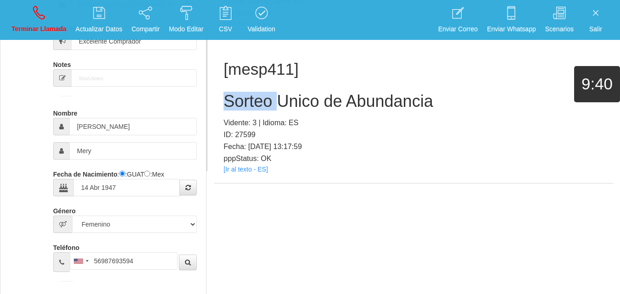
click at [247, 97] on h2 "Sorteo Unico de Abundancia" at bounding box center [413, 101] width 380 height 18
click at [221, 99] on div "[mesp411] Sorteo Unico de Abundancia Vidente: 3 | Idioma: ES ID: 27599 Fecha: […" at bounding box center [413, 110] width 399 height 145
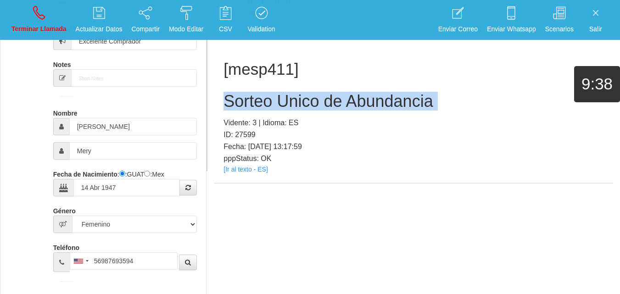
click at [221, 99] on div "[mesp411] Sorteo Unico de Abundancia Vidente: 3 | Idioma: ES ID: 27599 Fecha: […" at bounding box center [413, 110] width 399 height 145
click at [52, 21] on link "Terminar Llamada" at bounding box center [38, 20] width 61 height 34
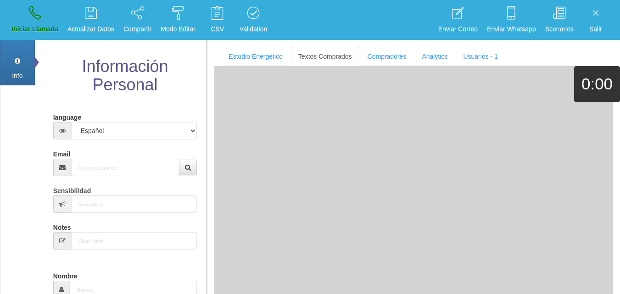
scroll to position [0, 0]
click at [123, 166] on input "Email" at bounding box center [125, 167] width 109 height 17
paste input "[EMAIL_ADDRESS][DOMAIN_NAME]"
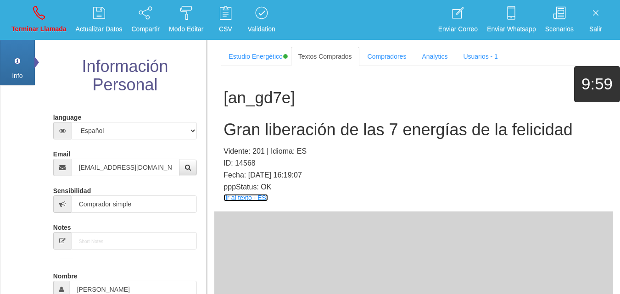
click at [244, 198] on link "[Ir al texto - ES]" at bounding box center [245, 197] width 44 height 7
click at [324, 135] on h2 "Gran liberación de las 7 energías de la felicidad" at bounding box center [413, 130] width 380 height 18
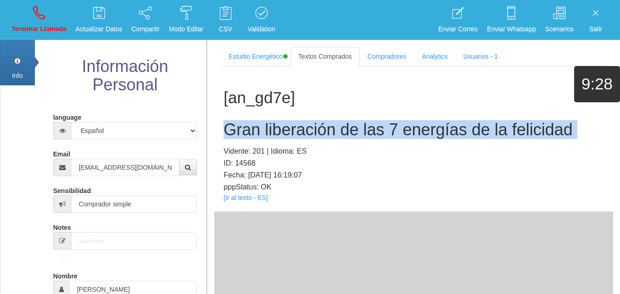
click at [324, 135] on h2 "Gran liberación de las 7 energías de la felicidad" at bounding box center [413, 130] width 380 height 18
click at [36, 11] on icon at bounding box center [39, 13] width 12 height 15
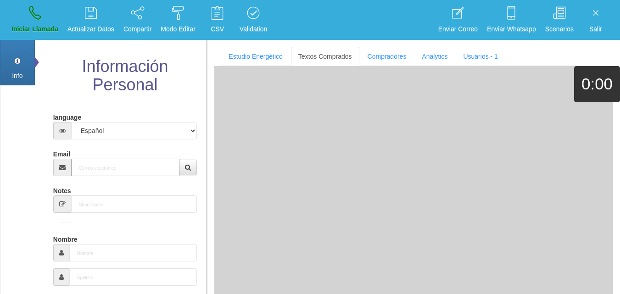
click at [113, 172] on input "Email" at bounding box center [125, 167] width 109 height 17
paste input "[EMAIL_ADDRESS][DOMAIN_NAME]"
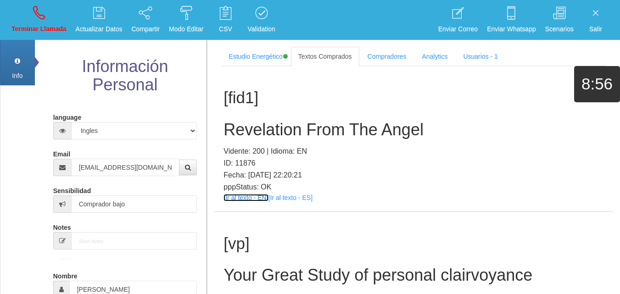
click at [247, 194] on link "[Ir al texto - EN]" at bounding box center [245, 197] width 45 height 7
click at [343, 122] on h2 "Revelation From The Angel" at bounding box center [413, 130] width 380 height 18
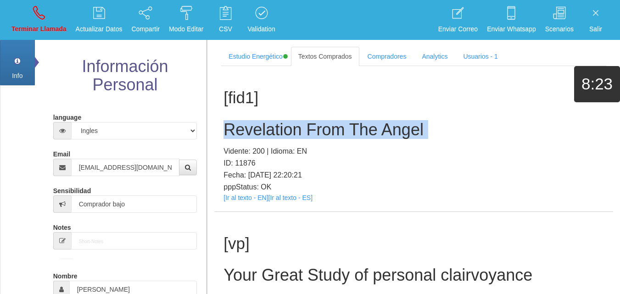
click at [343, 122] on h2 "Revelation From The Angel" at bounding box center [413, 130] width 380 height 18
drag, startPoint x: 51, startPoint y: 33, endPoint x: 61, endPoint y: 36, distance: 10.3
click at [52, 32] on p "Terminar Llamada" at bounding box center [38, 29] width 55 height 11
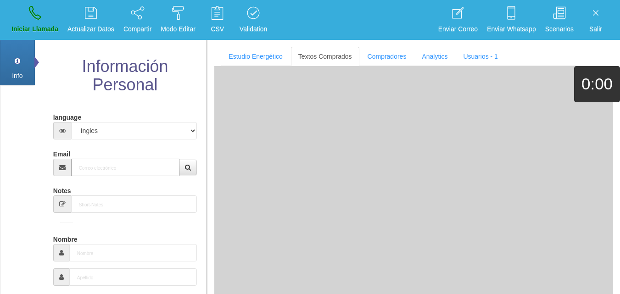
click at [138, 165] on input "Email" at bounding box center [125, 167] width 109 height 17
paste input "[EMAIL_ADDRESS][DOMAIN_NAME]"
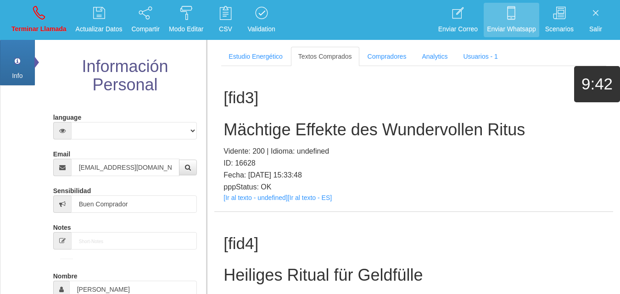
scroll to position [406, 0]
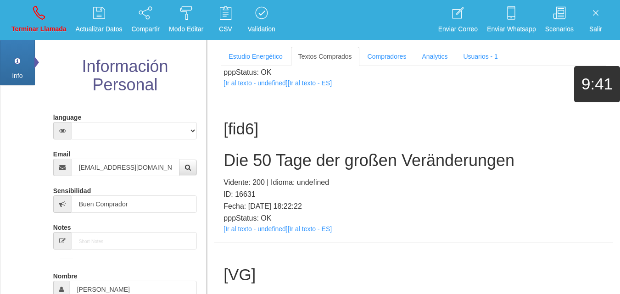
click at [270, 234] on div "[fid6] Die 50 Tage der großen Veränderungen Vidente: 200 | Idioma: undefined ID…" at bounding box center [413, 169] width 399 height 145
click at [263, 229] on link "[Ir al texto - undefined]" at bounding box center [255, 228] width 64 height 7
click at [279, 165] on h2 "Die 50 Tage der großen Veränderungen" at bounding box center [413, 160] width 380 height 18
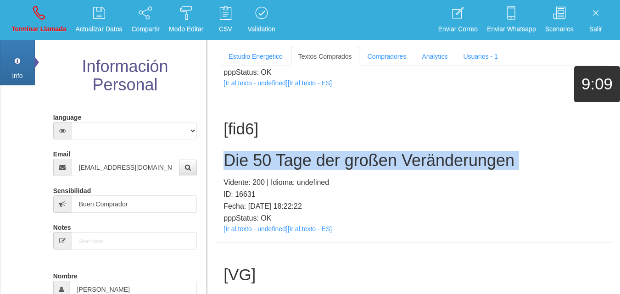
click at [279, 165] on h2 "Die 50 Tage der großen Veränderungen" at bounding box center [413, 160] width 380 height 18
click at [25, 6] on link "Terminar Llamada" at bounding box center [38, 20] width 61 height 34
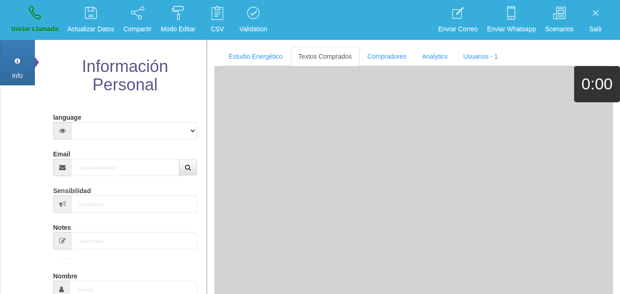
scroll to position [0, 0]
click at [140, 168] on input "Email" at bounding box center [125, 167] width 109 height 17
paste input "[EMAIL_ADDRESS][PERSON_NAME][DOMAIN_NAME]"
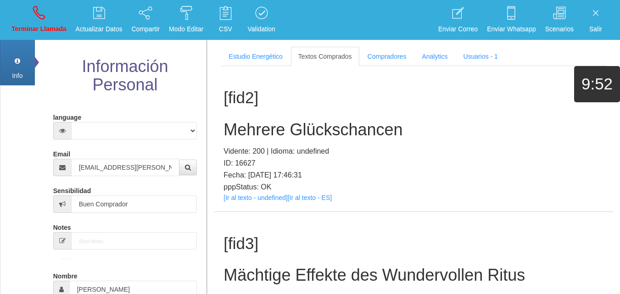
scroll to position [698, 0]
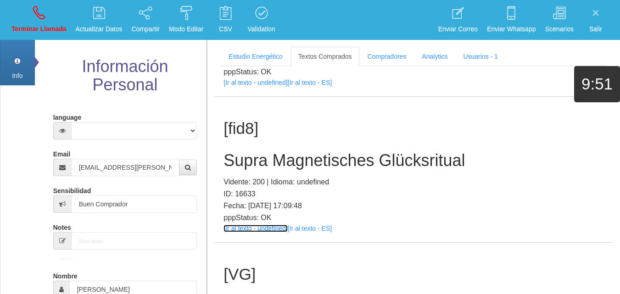
click at [229, 230] on link "[Ir al texto - undefined]" at bounding box center [255, 228] width 64 height 7
click at [342, 169] on h2 "Supra Magnetisches Glücksritual" at bounding box center [413, 160] width 380 height 18
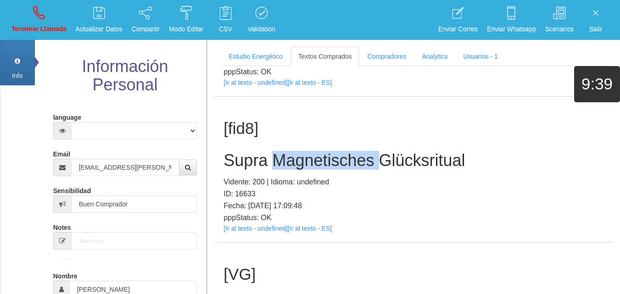
click at [342, 169] on h2 "Supra Magnetisches Glücksritual" at bounding box center [413, 160] width 380 height 18
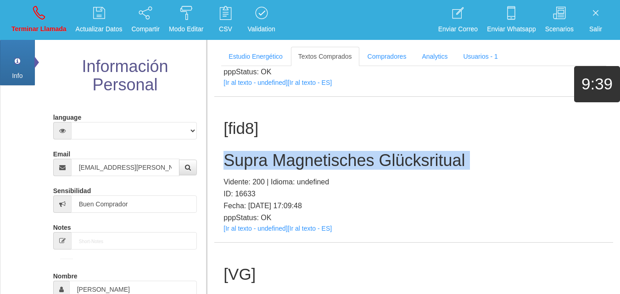
click at [342, 169] on h2 "Supra Magnetisches Glücksritual" at bounding box center [413, 160] width 380 height 18
click at [33, 17] on icon at bounding box center [39, 13] width 12 height 15
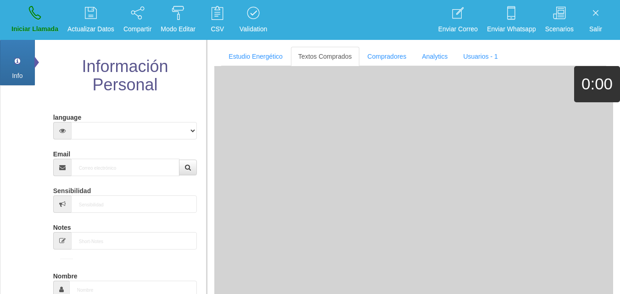
scroll to position [0, 0]
click at [113, 170] on input "Email" at bounding box center [125, 167] width 109 height 17
paste input "[EMAIL_ADDRESS][DOMAIN_NAME]"
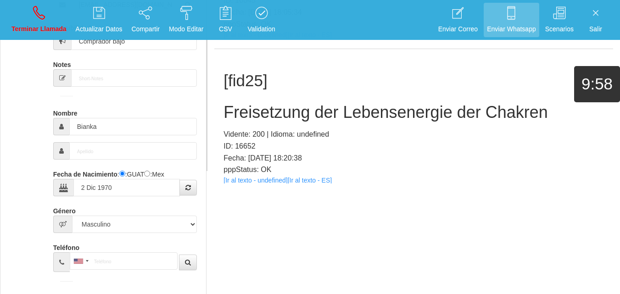
scroll to position [157, 0]
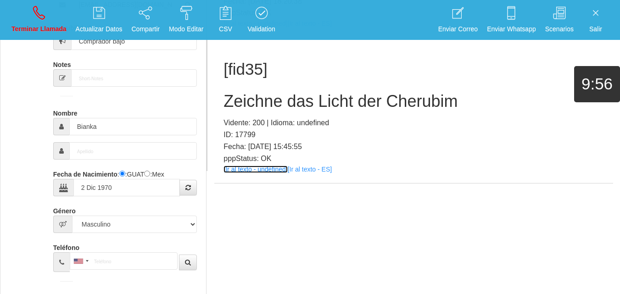
click at [244, 167] on link "[Ir al texto - undefined]" at bounding box center [255, 169] width 64 height 7
click at [288, 101] on h2 "Zeichne das Licht der Cherubim" at bounding box center [413, 101] width 380 height 18
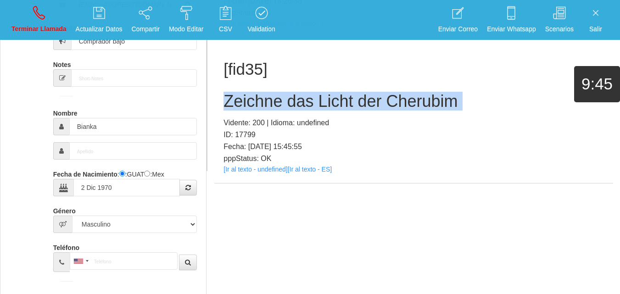
click at [288, 101] on h2 "Zeichne das Licht der Cherubim" at bounding box center [413, 101] width 380 height 18
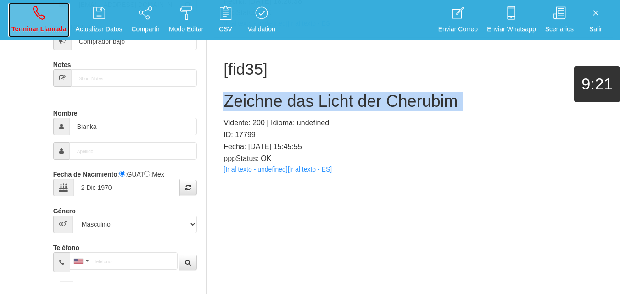
click at [45, 31] on p "Terminar Llamada" at bounding box center [38, 29] width 55 height 11
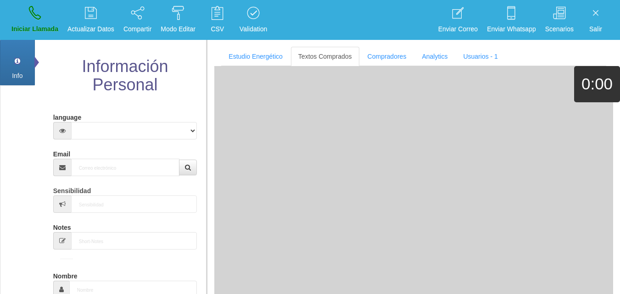
scroll to position [0, 0]
paste input "[EMAIL_ADDRESS][PERSON_NAME][DOMAIN_NAME]"
click at [130, 166] on input "Email" at bounding box center [125, 167] width 109 height 17
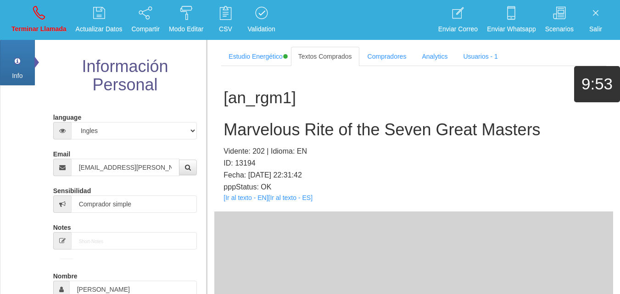
click at [247, 202] on div "[an_rgm1] Marvelous Rite of the Seven Great Masters Vidente: 202 | Idioma: EN I…" at bounding box center [413, 138] width 399 height 145
click at [248, 194] on link "[Ir al texto - EN]" at bounding box center [245, 197] width 45 height 7
click at [284, 122] on h2 "Marvelous Rite of the Seven Great Masters" at bounding box center [413, 130] width 380 height 18
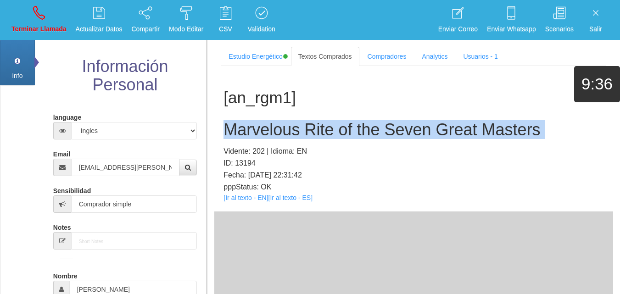
click at [284, 122] on h2 "Marvelous Rite of the Seven Great Masters" at bounding box center [413, 130] width 380 height 18
click at [27, 28] on p "Terminar Llamada" at bounding box center [38, 29] width 55 height 11
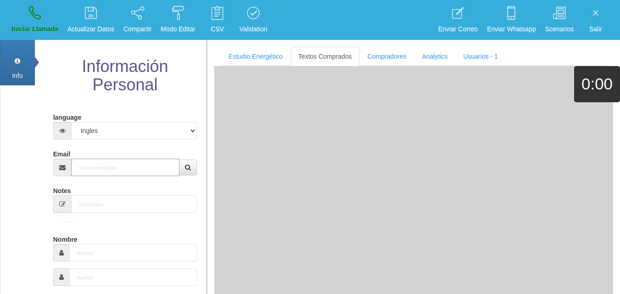
click at [141, 173] on input "Email" at bounding box center [125, 167] width 109 height 17
paste input "[DOMAIN_NAME][EMAIL_ADDRESS][DOMAIN_NAME]"
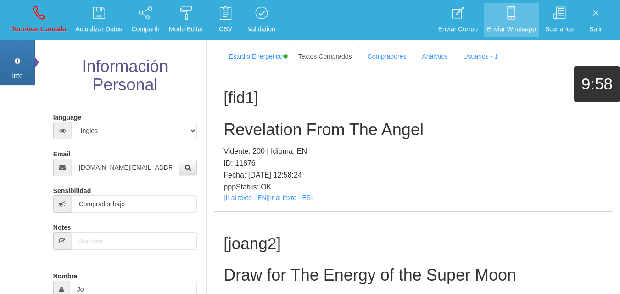
scroll to position [174, 0]
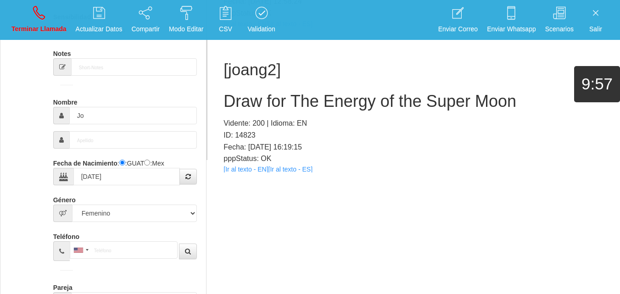
click at [256, 165] on div "[joang2] Draw for The Energy of the Super Moon Vidente: 200 | Idioma: EN ID: 14…" at bounding box center [413, 110] width 399 height 145
click at [256, 167] on link "[Ir al texto - EN]" at bounding box center [245, 169] width 45 height 7
click at [393, 103] on h2 "Draw for The Energy of the Super Moon" at bounding box center [413, 101] width 380 height 18
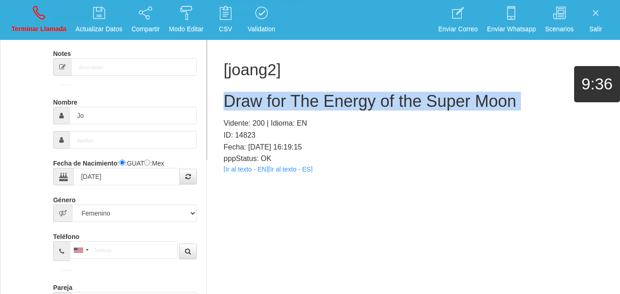
click at [392, 103] on h2 "Draw for The Energy of the Super Moon" at bounding box center [413, 101] width 380 height 18
click at [35, 22] on link "Terminar Llamada" at bounding box center [38, 20] width 61 height 34
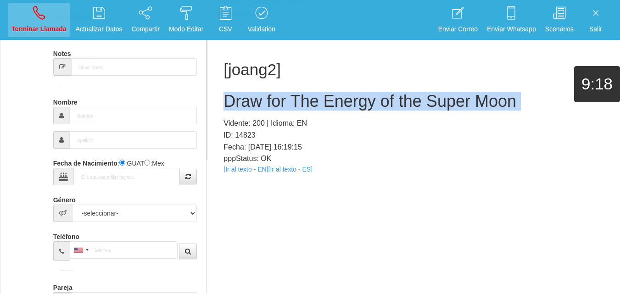
scroll to position [0, 0]
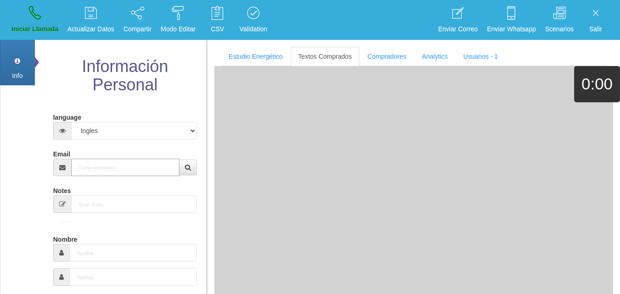
drag, startPoint x: 140, startPoint y: 171, endPoint x: 140, endPoint y: 159, distance: 12.4
click at [140, 171] on input "Email" at bounding box center [125, 167] width 109 height 17
paste input "[EMAIL_ADDRESS][DOMAIN_NAME]"
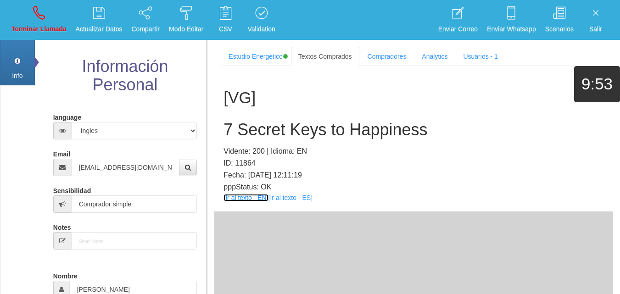
click at [251, 196] on link "[Ir al texto - EN]" at bounding box center [245, 197] width 45 height 7
click at [271, 133] on h2 "7 Secret Keys to Happiness" at bounding box center [413, 130] width 380 height 18
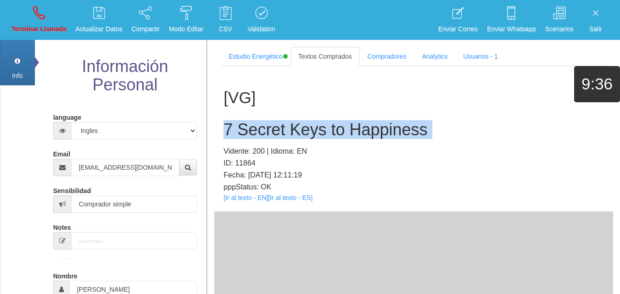
click at [271, 133] on h2 "7 Secret Keys to Happiness" at bounding box center [413, 130] width 380 height 18
click at [52, 9] on link "Terminar Llamada" at bounding box center [38, 20] width 61 height 34
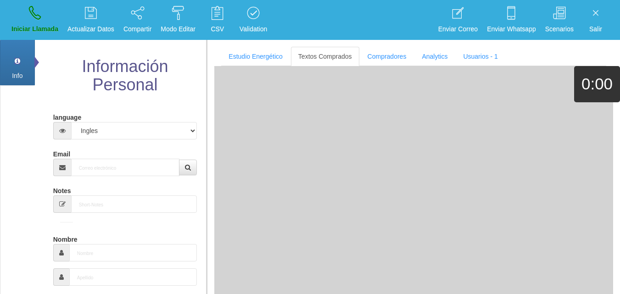
drag, startPoint x: 109, startPoint y: 145, endPoint x: 119, endPoint y: 161, distance: 19.1
click at [119, 161] on input "Email" at bounding box center [125, 167] width 109 height 17
paste input "[EMAIL_ADDRESS][DOMAIN_NAME]"
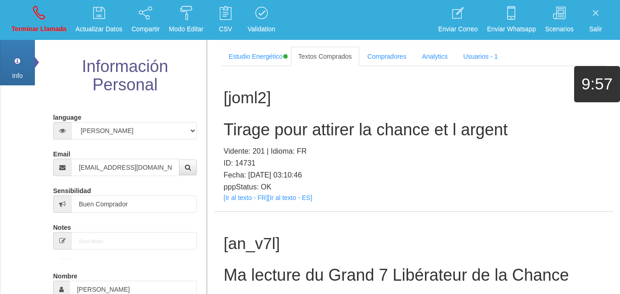
scroll to position [406, 0]
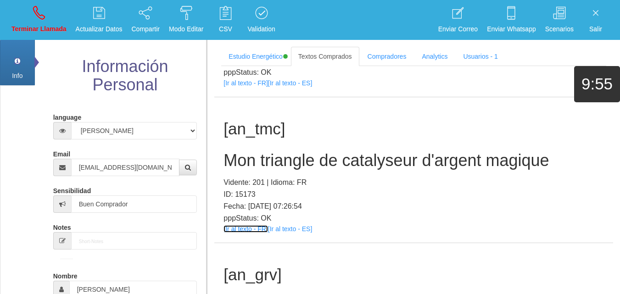
click at [235, 227] on link "[Ir al texto - FR]" at bounding box center [245, 228] width 44 height 7
click at [300, 166] on h2 "Mon triangle de catalyseur d'argent magique" at bounding box center [413, 160] width 380 height 18
click at [300, 167] on h2 "Mon triangle de catalyseur d'argent magique" at bounding box center [413, 160] width 380 height 18
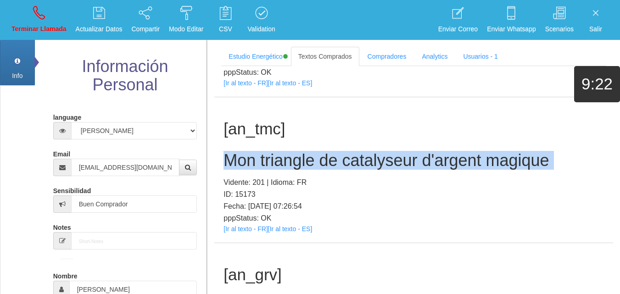
click at [300, 167] on h2 "Mon triangle de catalyseur d'argent magique" at bounding box center [413, 160] width 380 height 18
click at [26, 22] on link "Terminar Llamada" at bounding box center [38, 20] width 61 height 34
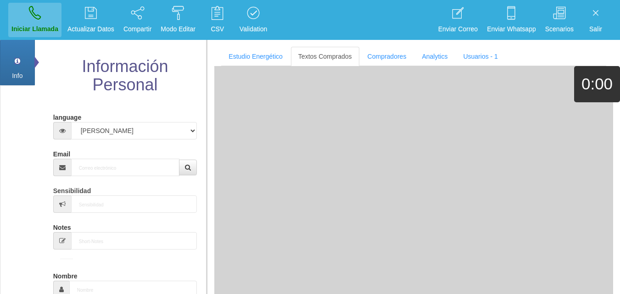
scroll to position [0, 0]
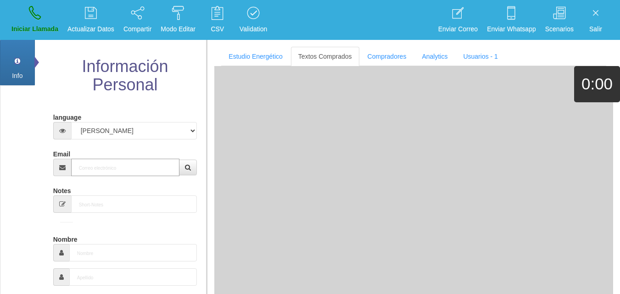
click at [117, 172] on input "Email" at bounding box center [125, 167] width 109 height 17
paste input "[EMAIL_ADDRESS][DOMAIN_NAME]"
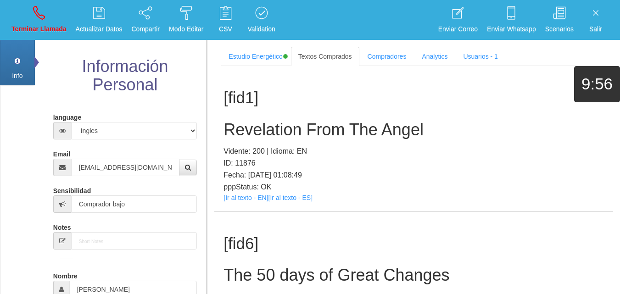
scroll to position [174, 0]
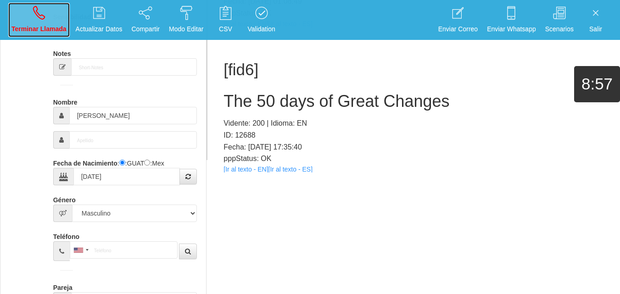
click at [13, 16] on link "Terminar Llamada" at bounding box center [38, 20] width 61 height 34
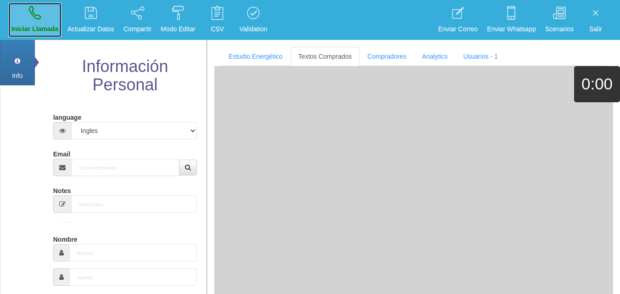
click at [43, 16] on link "Iniciar Llamada" at bounding box center [34, 20] width 53 height 34
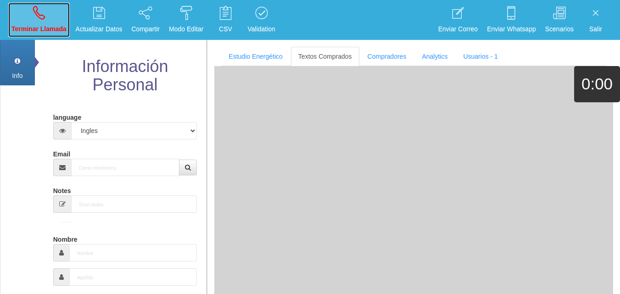
click at [43, 15] on icon at bounding box center [39, 13] width 12 height 15
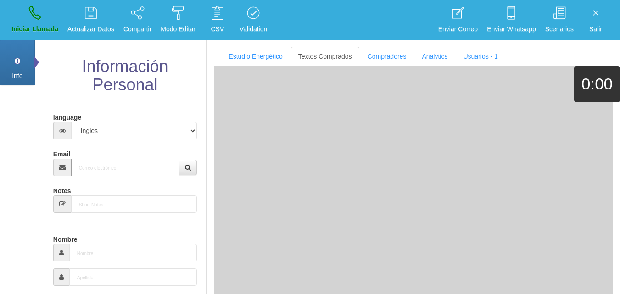
paste input "[EMAIL_ADDRESS][PERSON_NAME][DOMAIN_NAME]"
drag, startPoint x: 94, startPoint y: 165, endPoint x: 90, endPoint y: 154, distance: 12.2
click at [96, 166] on input "Email" at bounding box center [125, 167] width 109 height 17
